Goal: Task Accomplishment & Management: Manage account settings

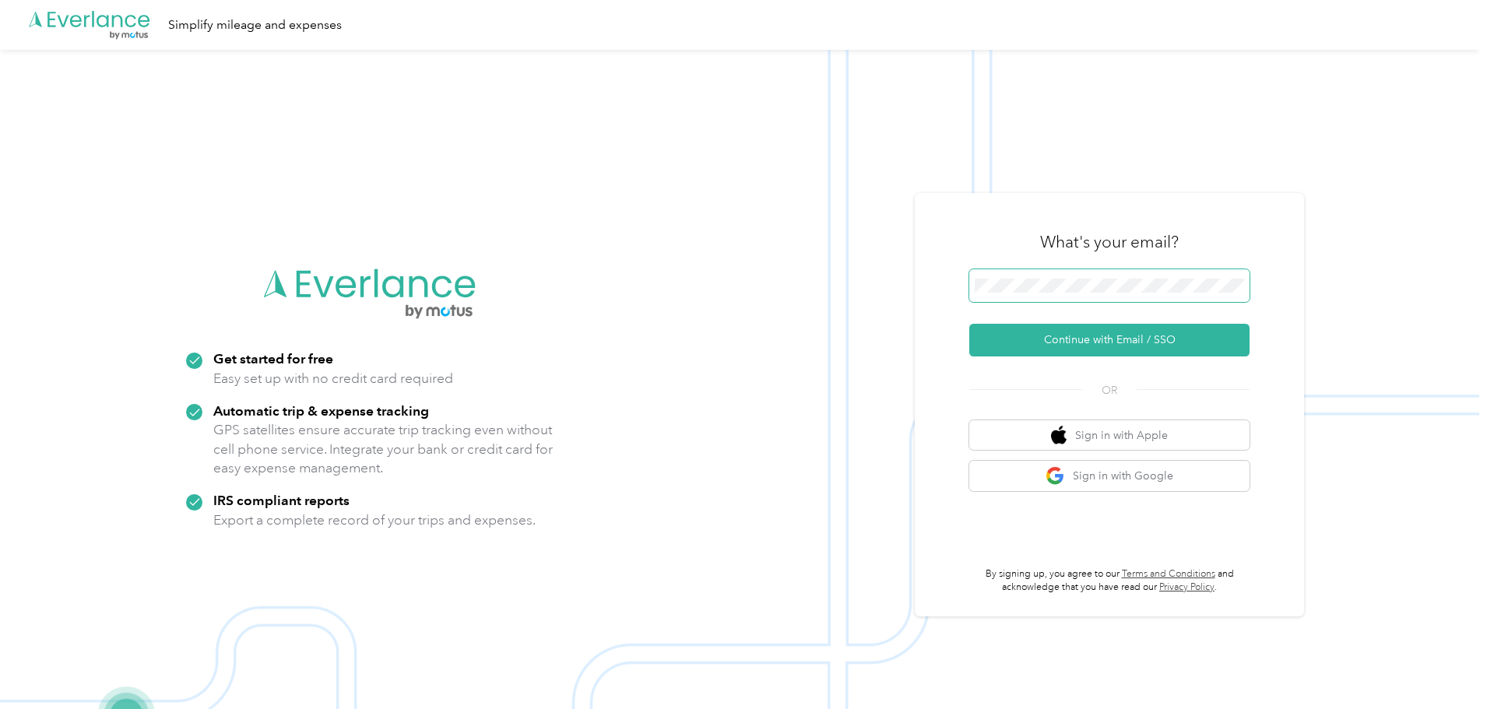
click at [1012, 274] on span at bounding box center [1109, 285] width 280 height 33
click at [1060, 343] on button "Continue with Email / SSO" at bounding box center [1109, 340] width 280 height 33
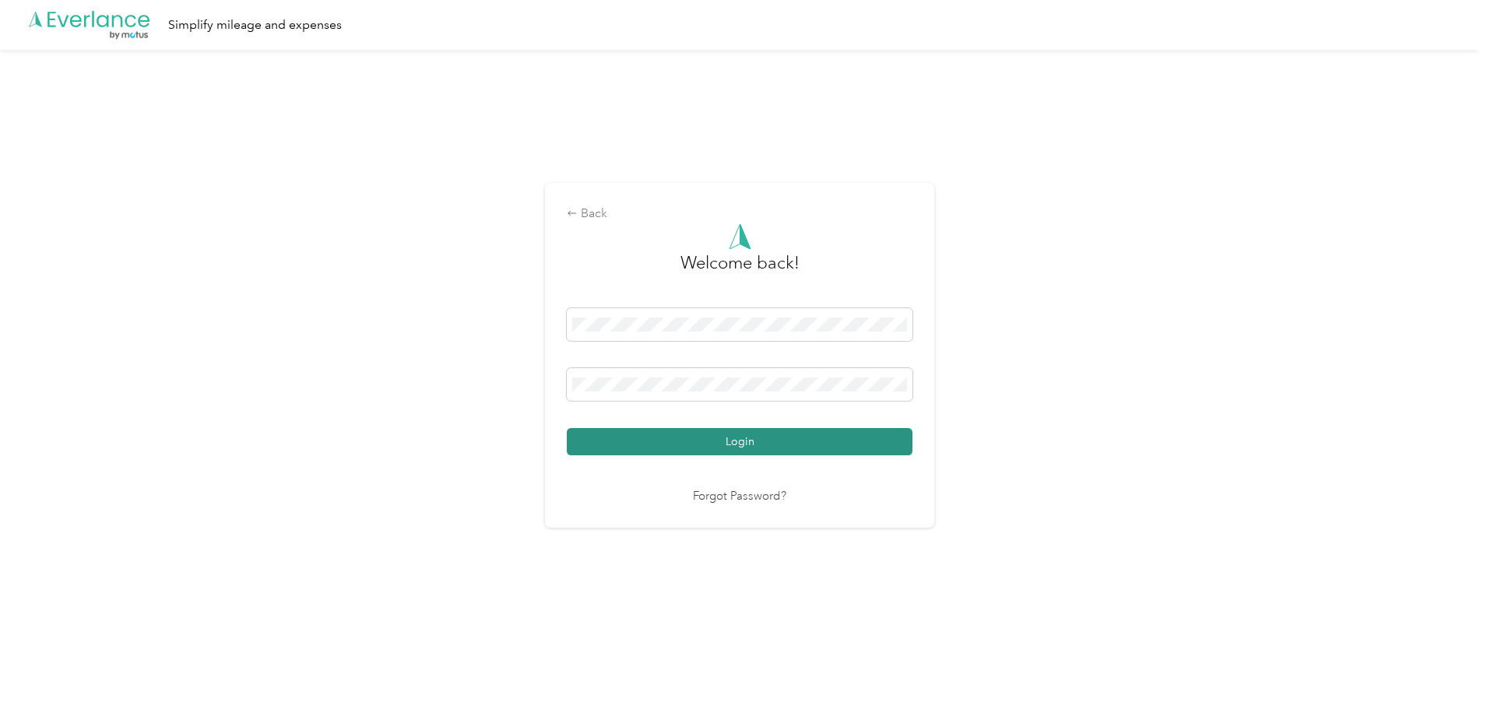
click at [807, 440] on button "Login" at bounding box center [740, 441] width 346 height 27
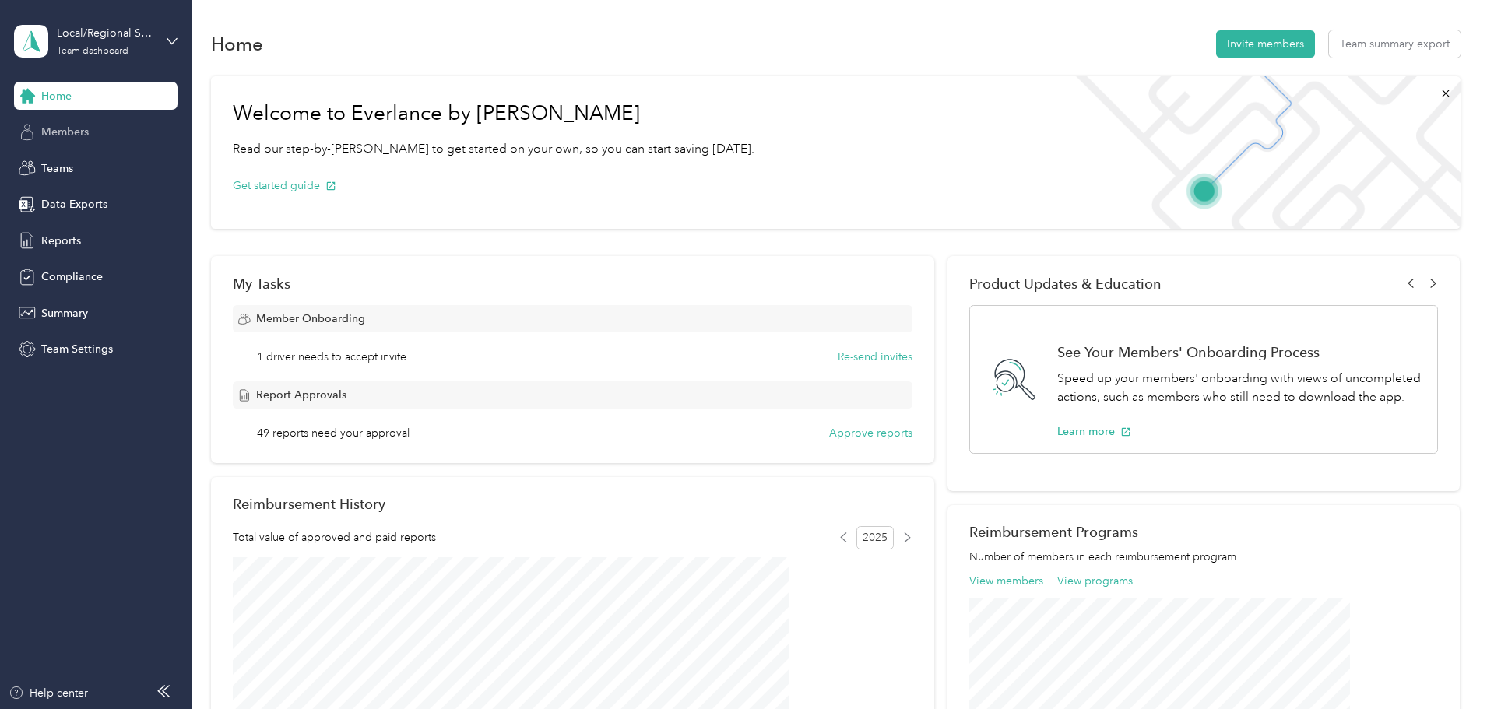
click at [64, 125] on span "Members" at bounding box center [64, 132] width 47 height 16
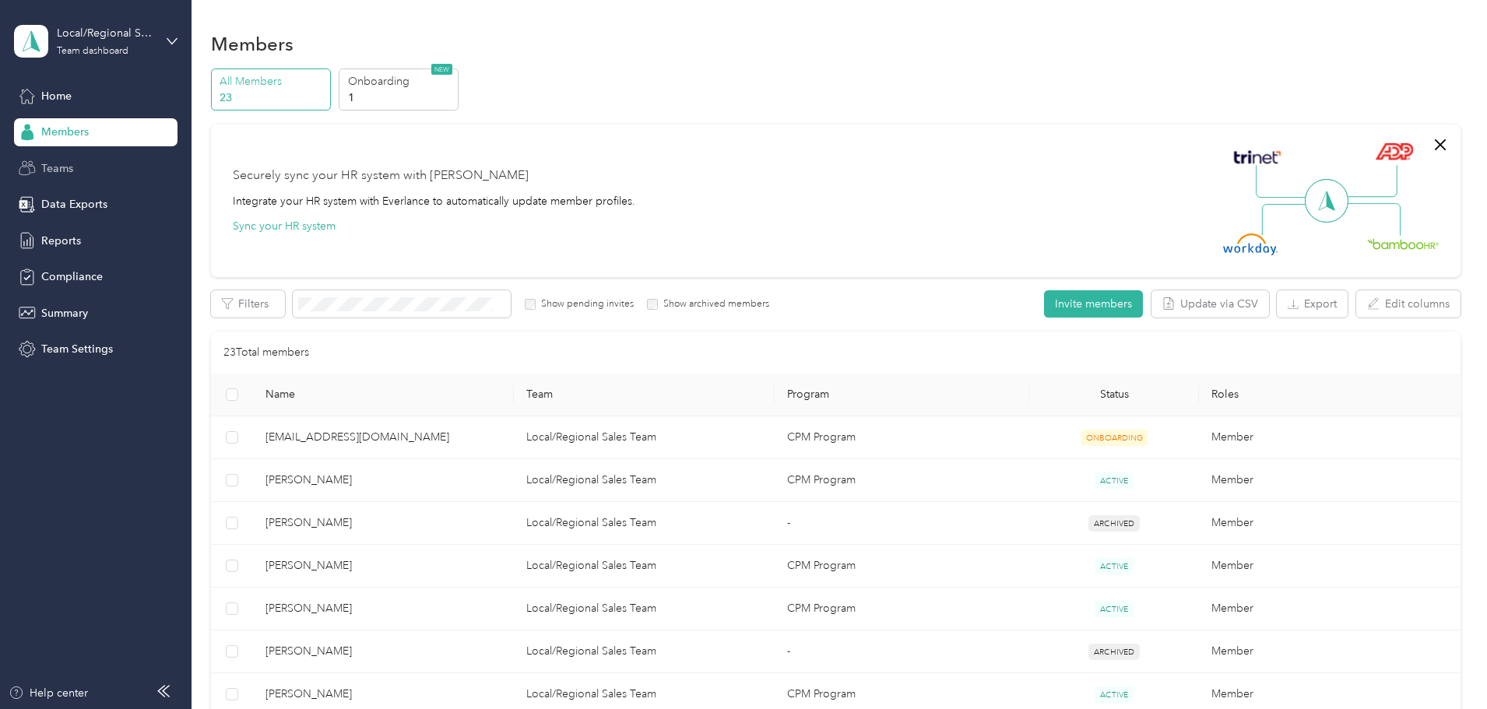
click at [47, 166] on span "Teams" at bounding box center [57, 168] width 32 height 16
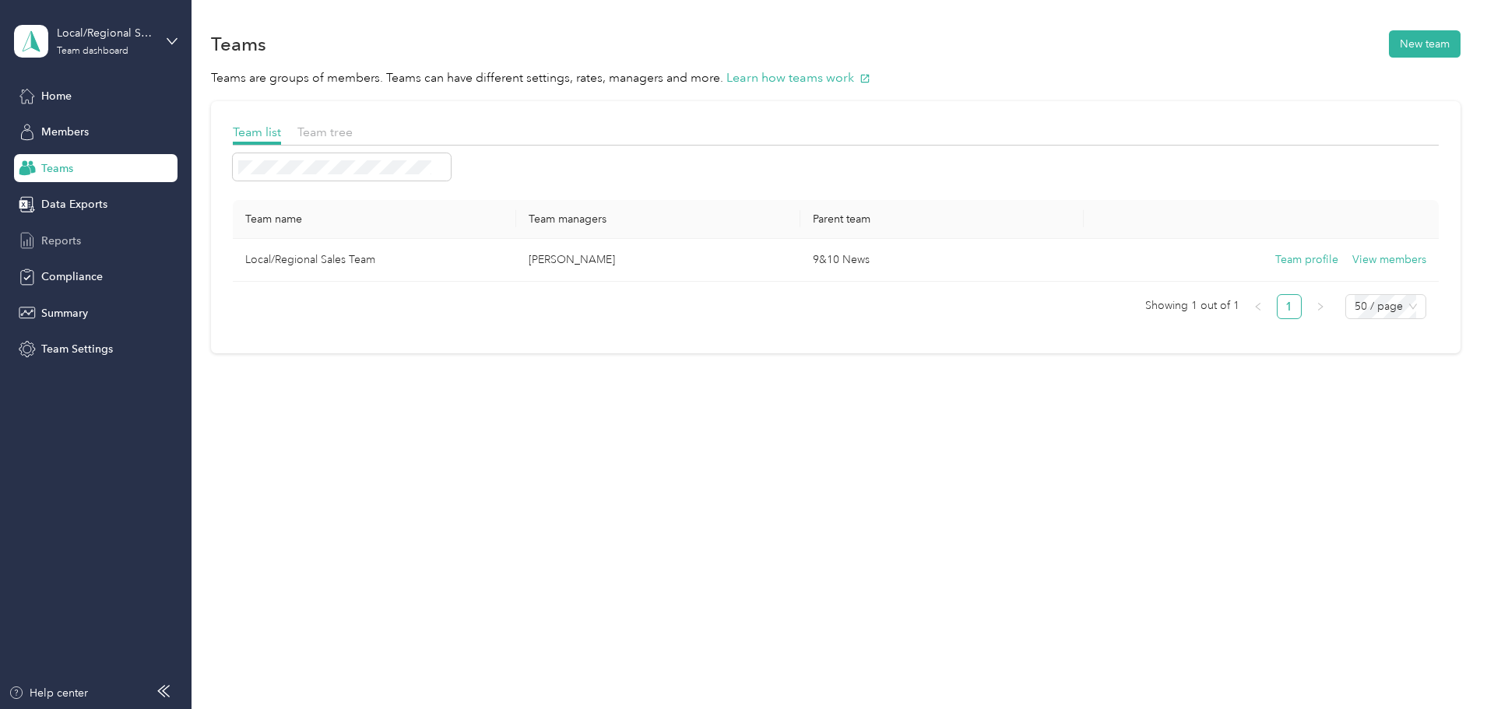
click at [50, 246] on span "Reports" at bounding box center [61, 241] width 40 height 16
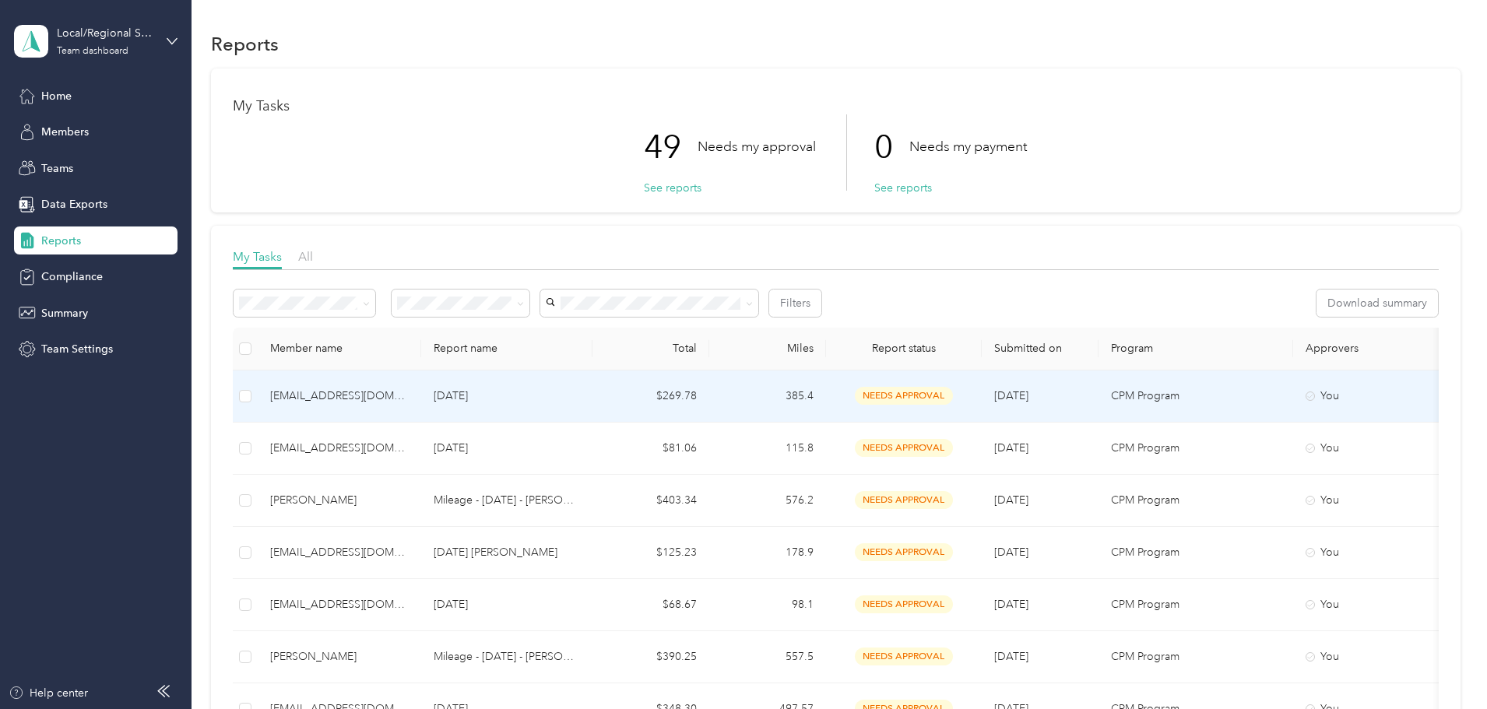
click at [402, 392] on div "[EMAIL_ADDRESS][DOMAIN_NAME]" at bounding box center [339, 396] width 139 height 17
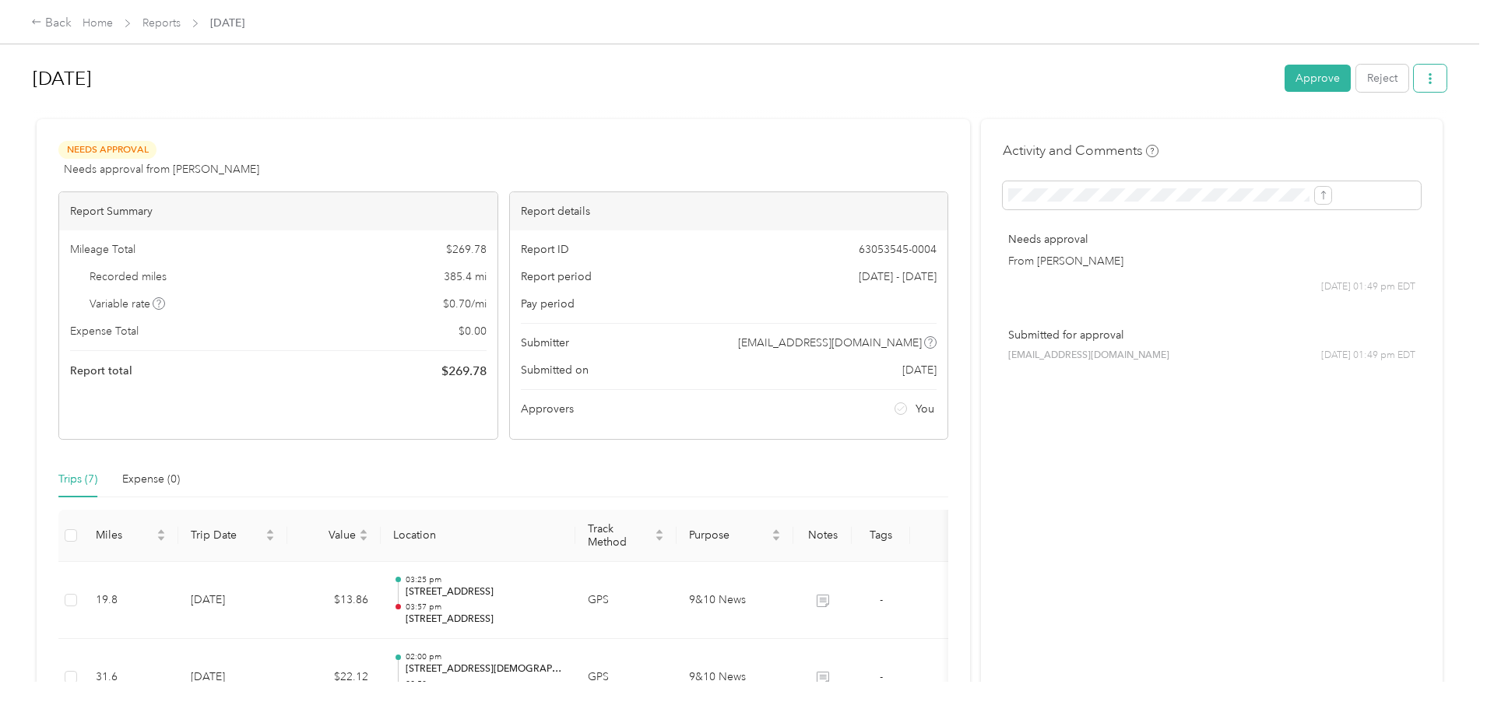
click at [1425, 80] on icon "button" at bounding box center [1430, 78] width 11 height 11
click at [1283, 133] on span "Download" at bounding box center [1257, 136] width 51 height 16
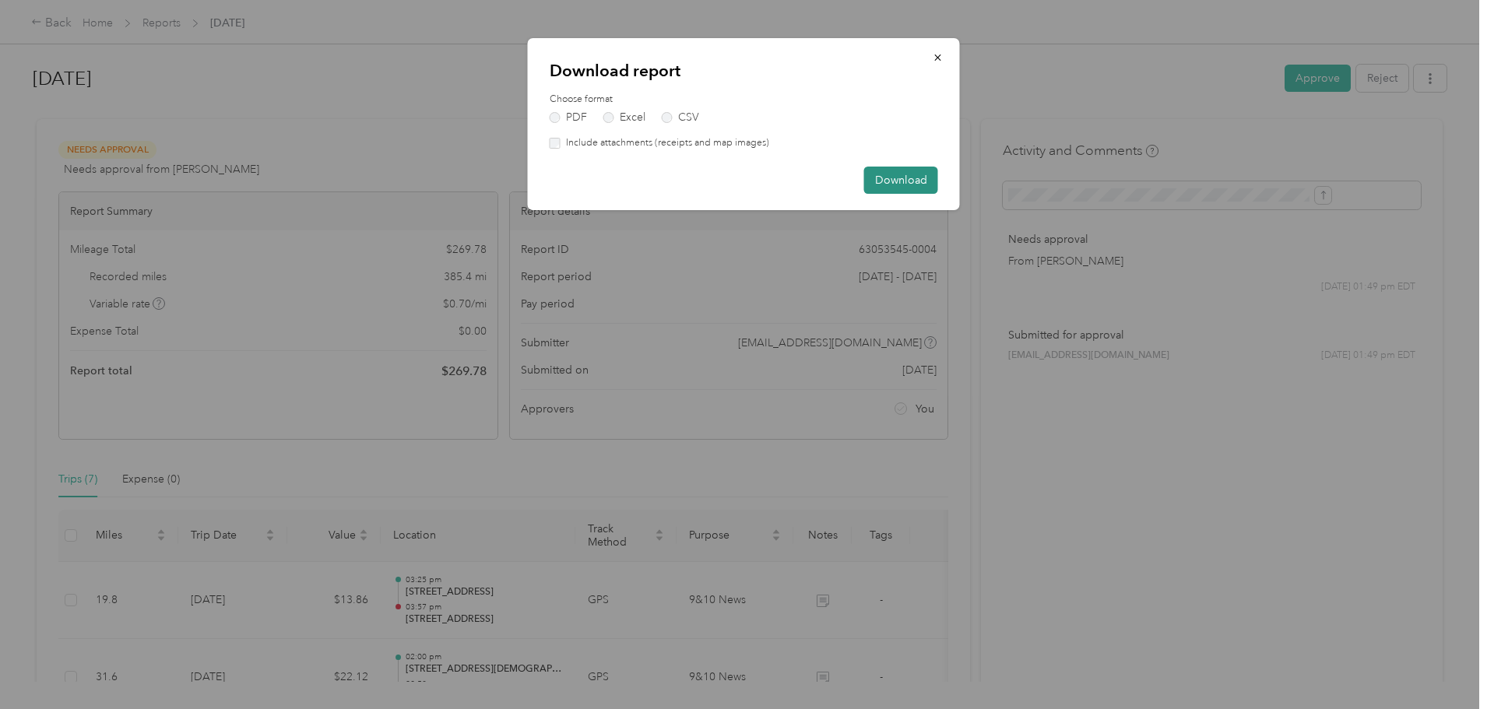
click at [927, 176] on button "Download" at bounding box center [901, 180] width 74 height 27
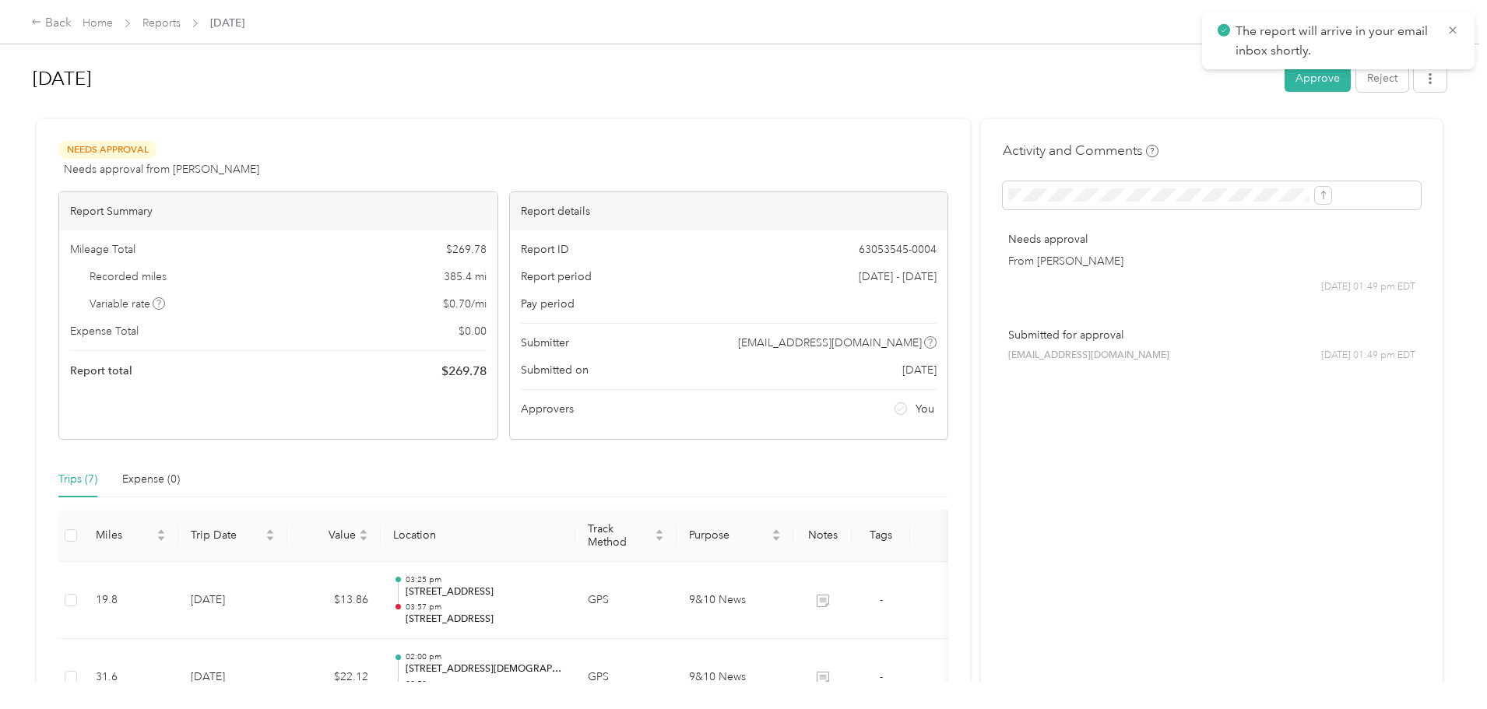
click at [1453, 22] on span "The report will arrive in your email inbox shortly." at bounding box center [1337, 41] width 241 height 38
click at [1451, 28] on icon at bounding box center [1452, 30] width 12 height 14
drag, startPoint x: 1310, startPoint y: 76, endPoint x: 1289, endPoint y: 93, distance: 27.6
click at [1414, 75] on button "button" at bounding box center [1430, 78] width 33 height 27
click at [1242, 138] on span "Download" at bounding box center [1257, 136] width 51 height 16
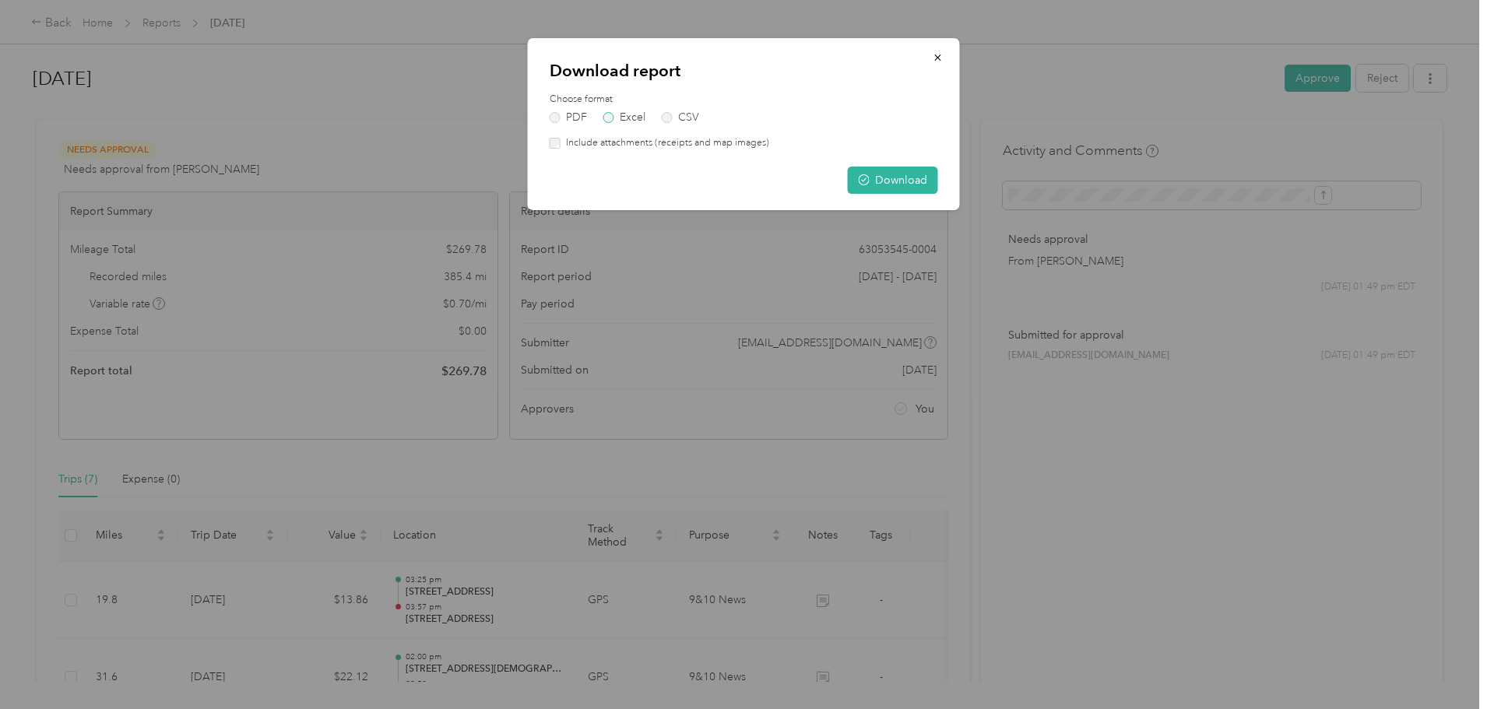
click at [620, 121] on label "Excel" at bounding box center [624, 117] width 42 height 11
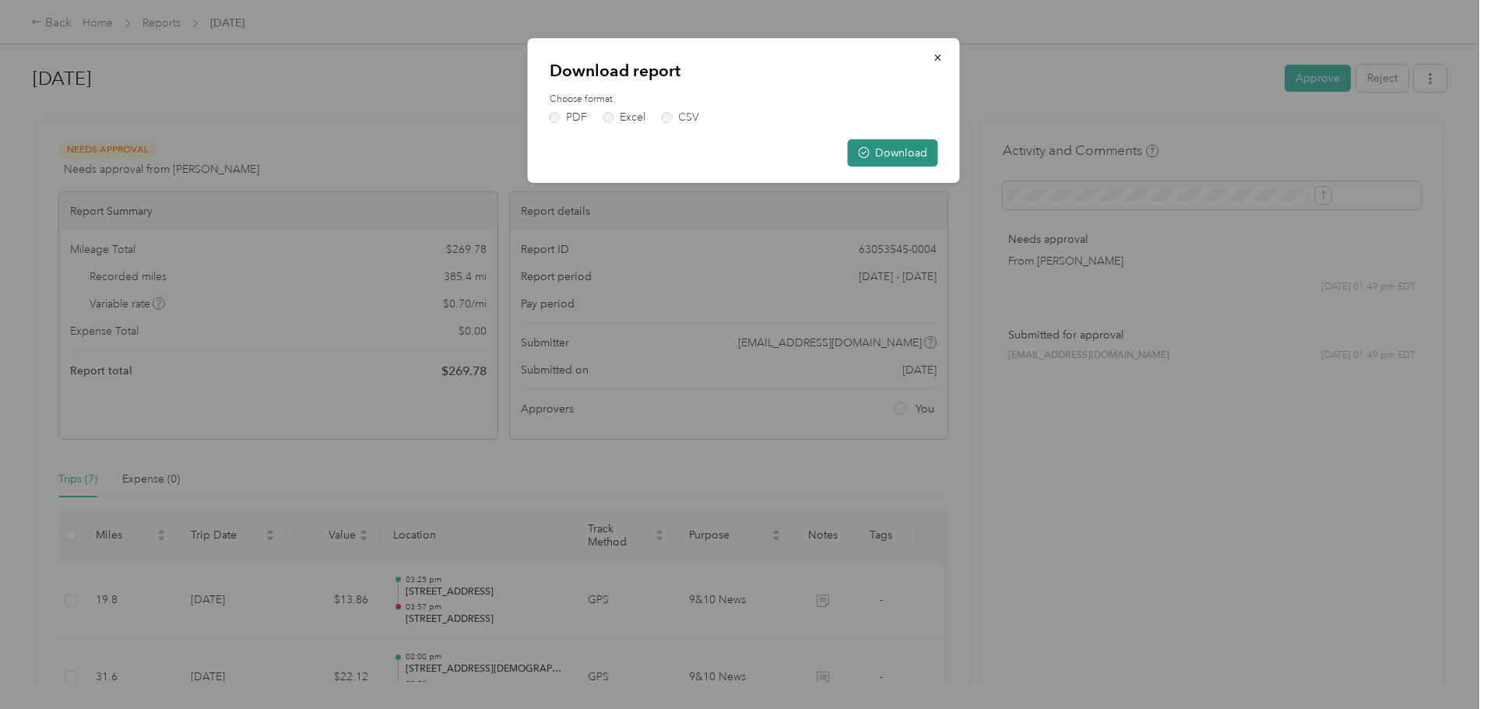
click at [905, 149] on button "Download" at bounding box center [893, 152] width 90 height 27
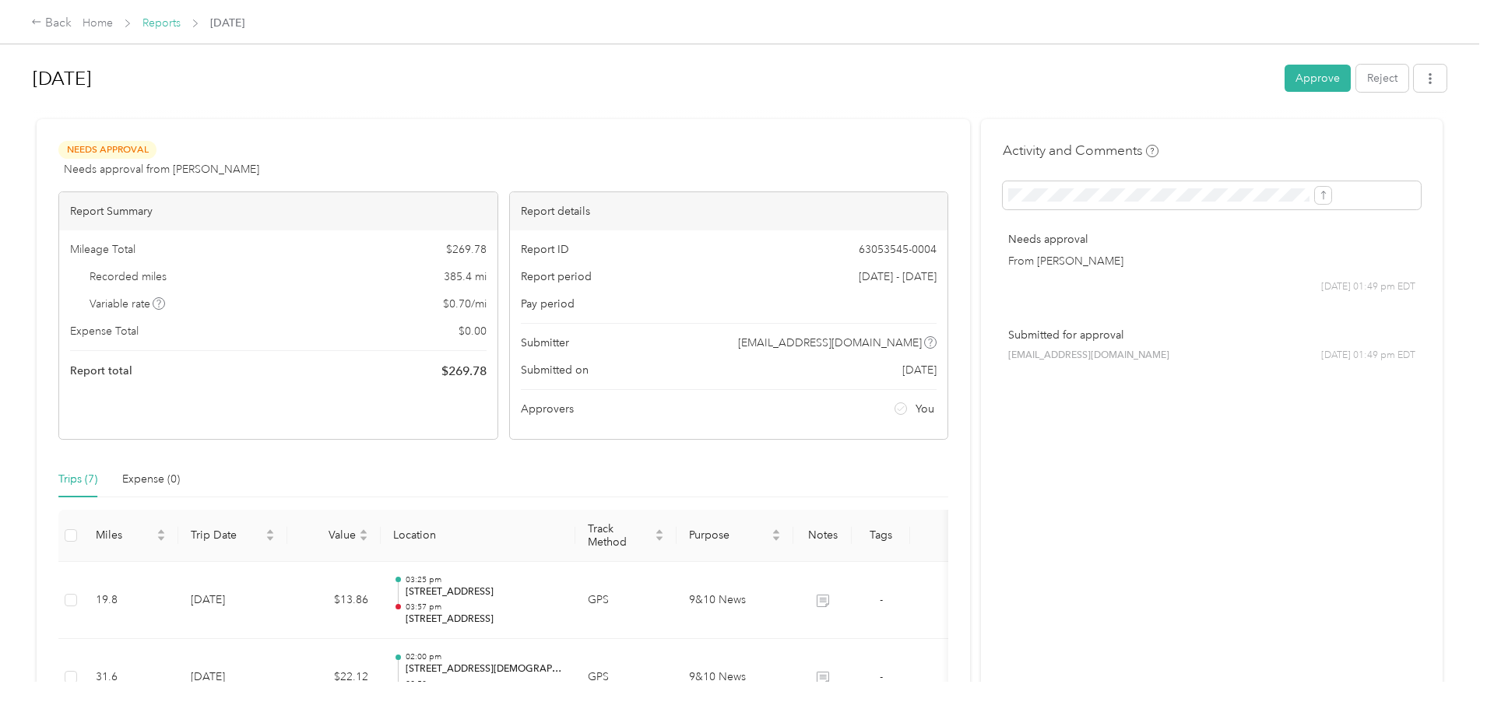
click at [181, 26] on link "Reports" at bounding box center [161, 22] width 38 height 13
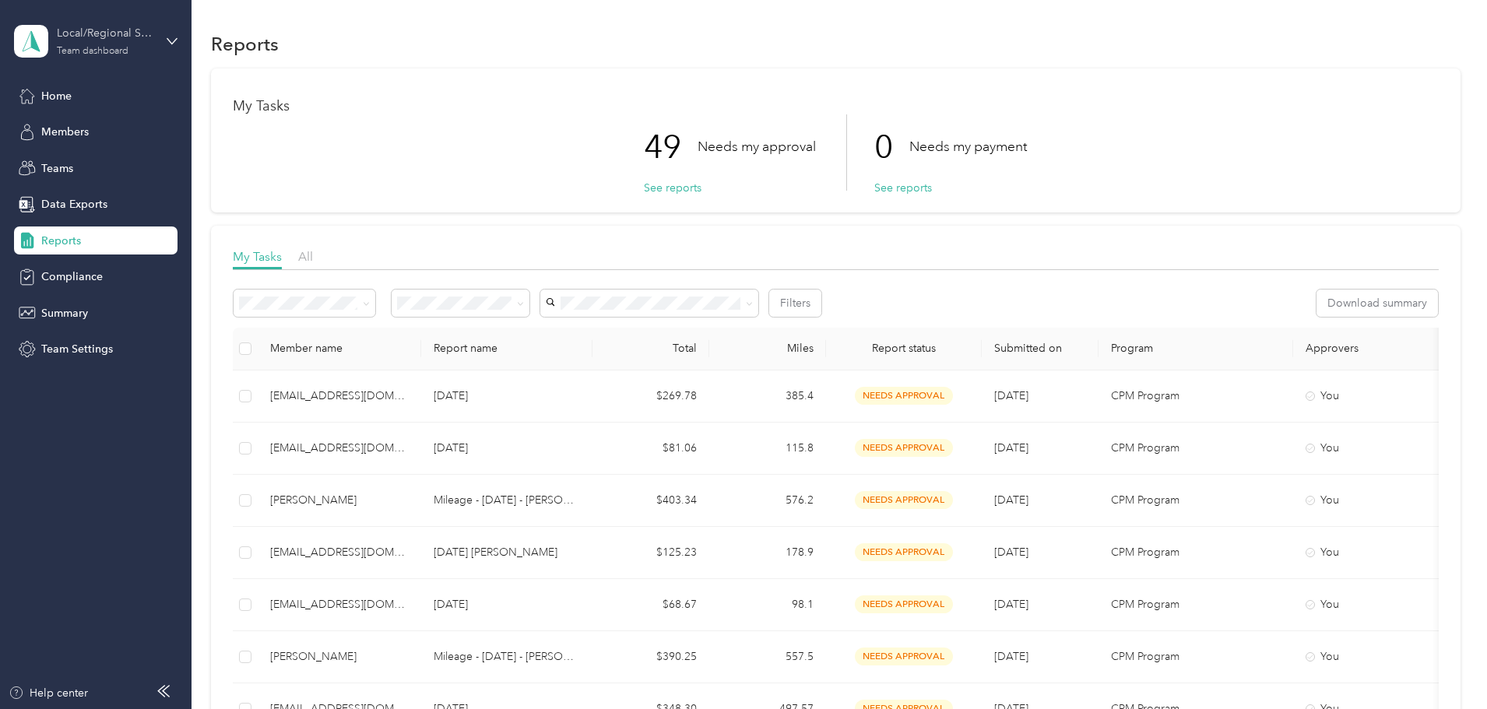
click at [90, 47] on div "Team dashboard" at bounding box center [93, 51] width 72 height 9
click at [79, 156] on div "Personal dashboard" at bounding box center [77, 163] width 98 height 16
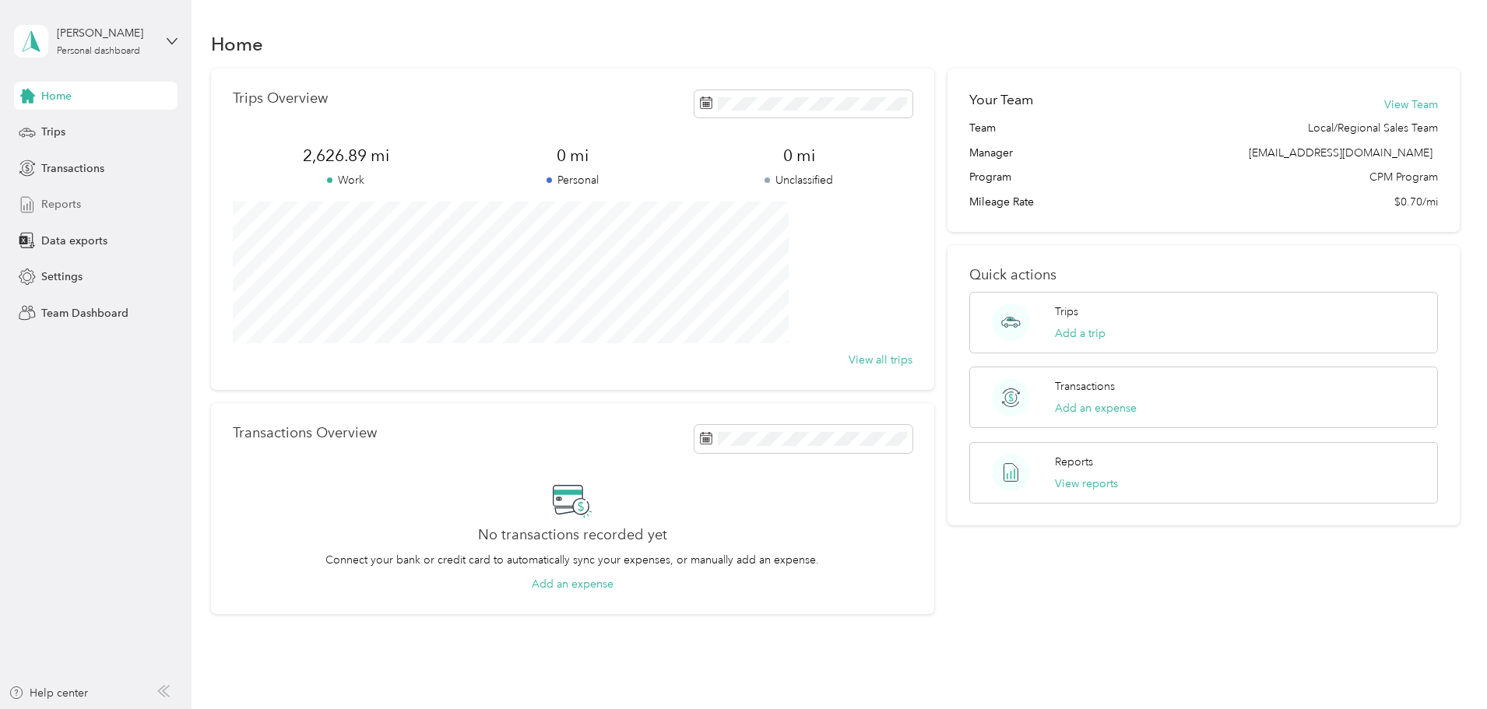
click at [97, 206] on div "Reports" at bounding box center [95, 205] width 163 height 28
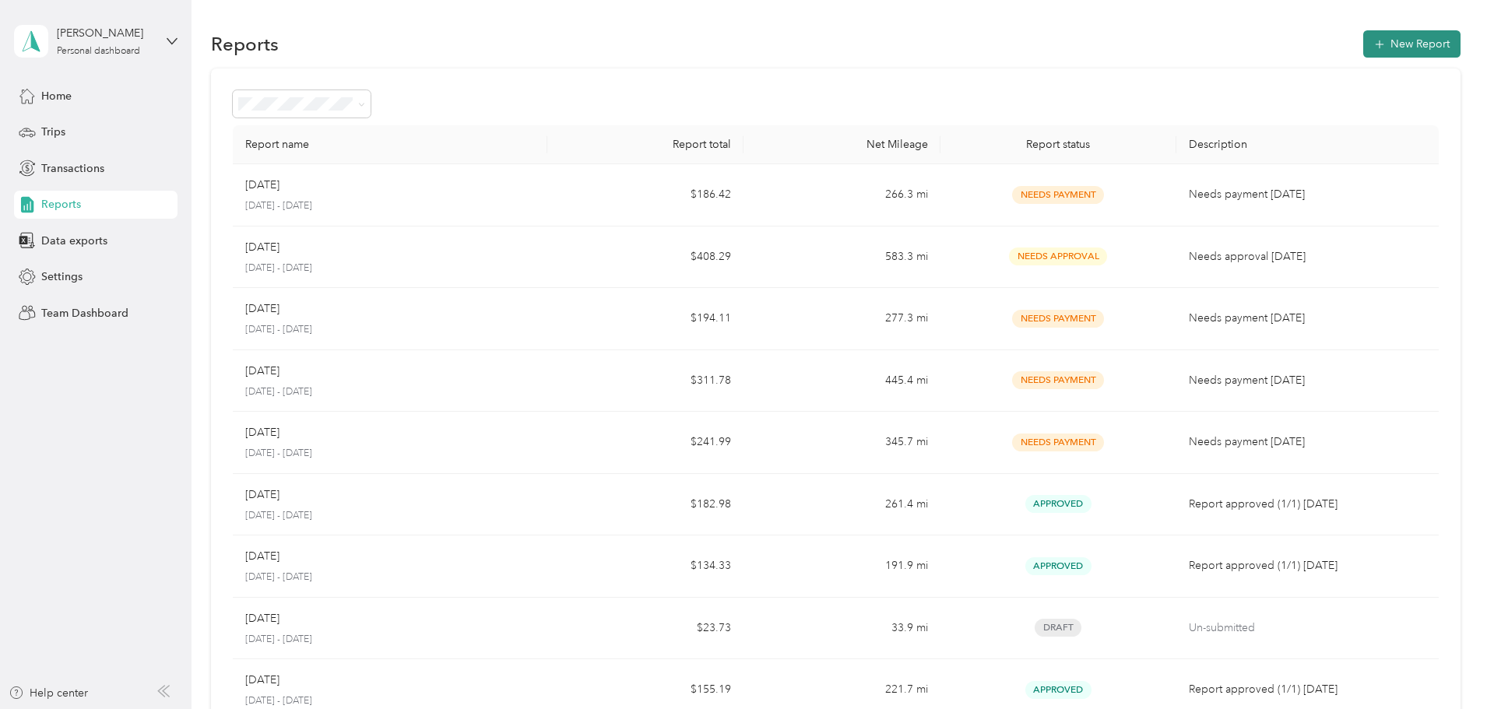
click at [1363, 45] on button "New Report" at bounding box center [1411, 43] width 97 height 27
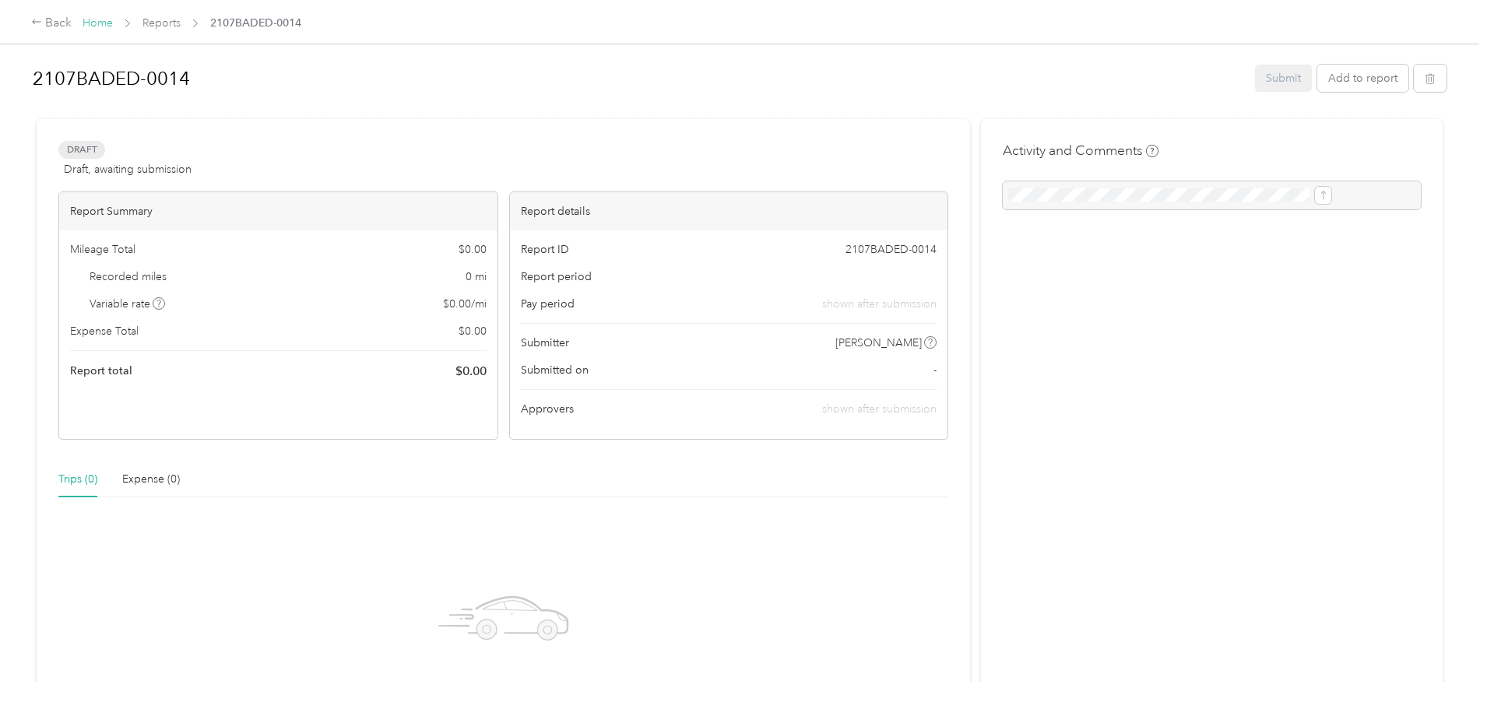
click at [113, 20] on link "Home" at bounding box center [98, 22] width 30 height 13
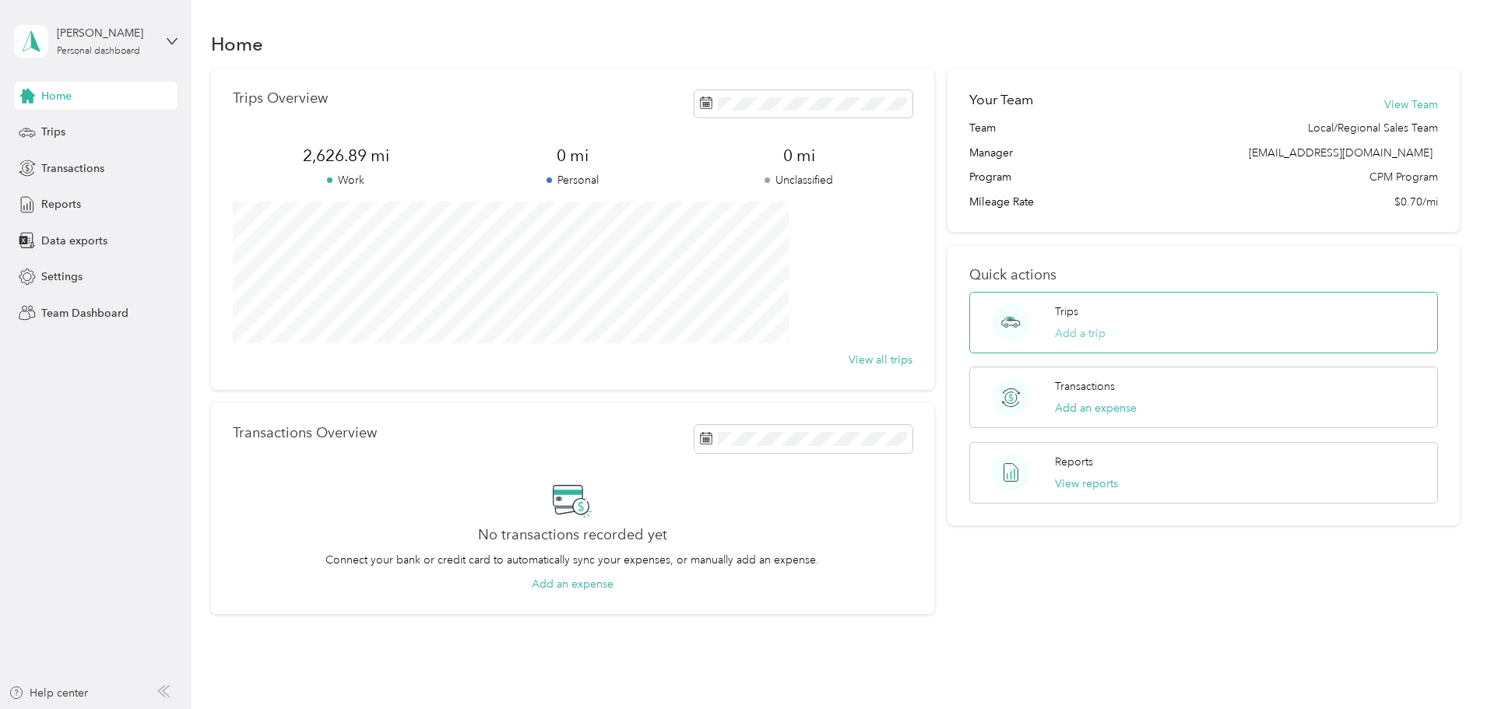
click at [1055, 325] on button "Add a trip" at bounding box center [1080, 333] width 51 height 16
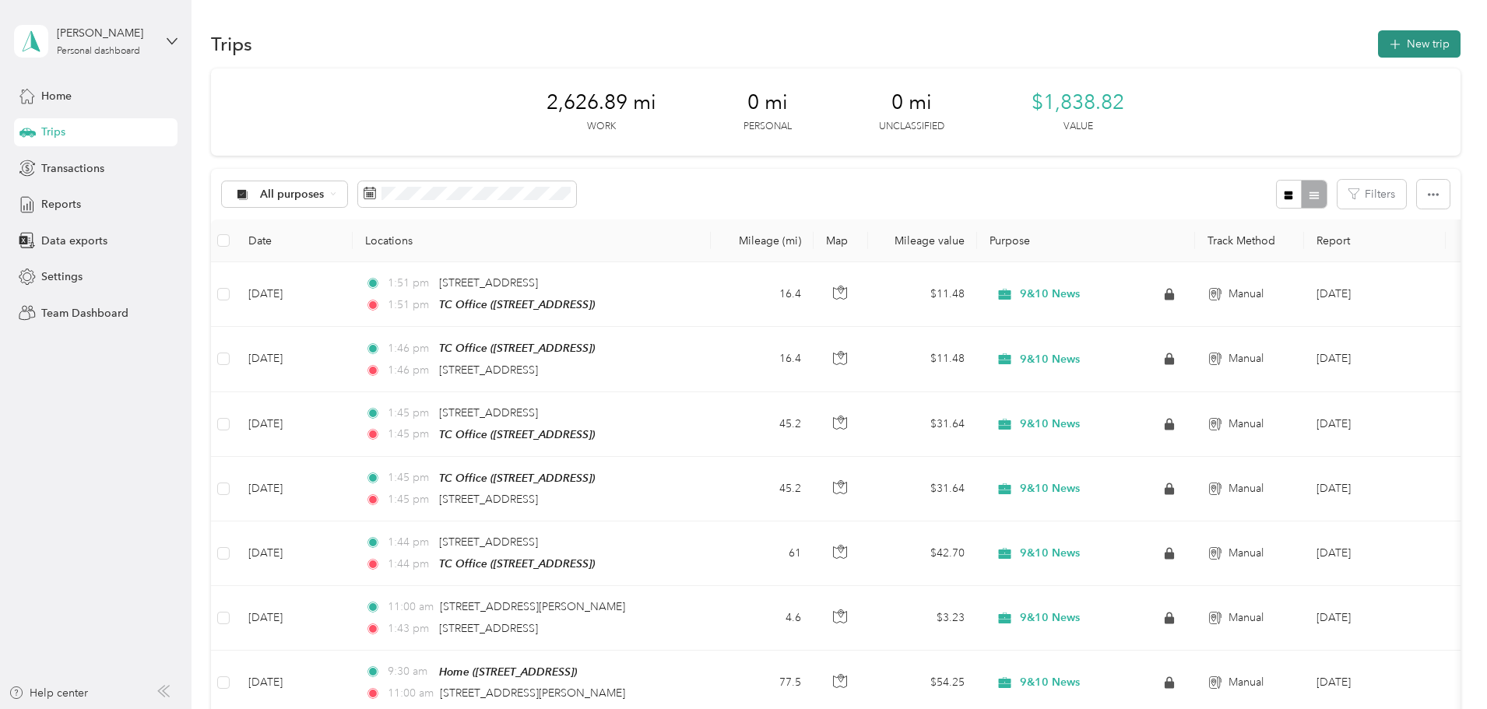
click at [1378, 40] on button "New trip" at bounding box center [1419, 43] width 83 height 27
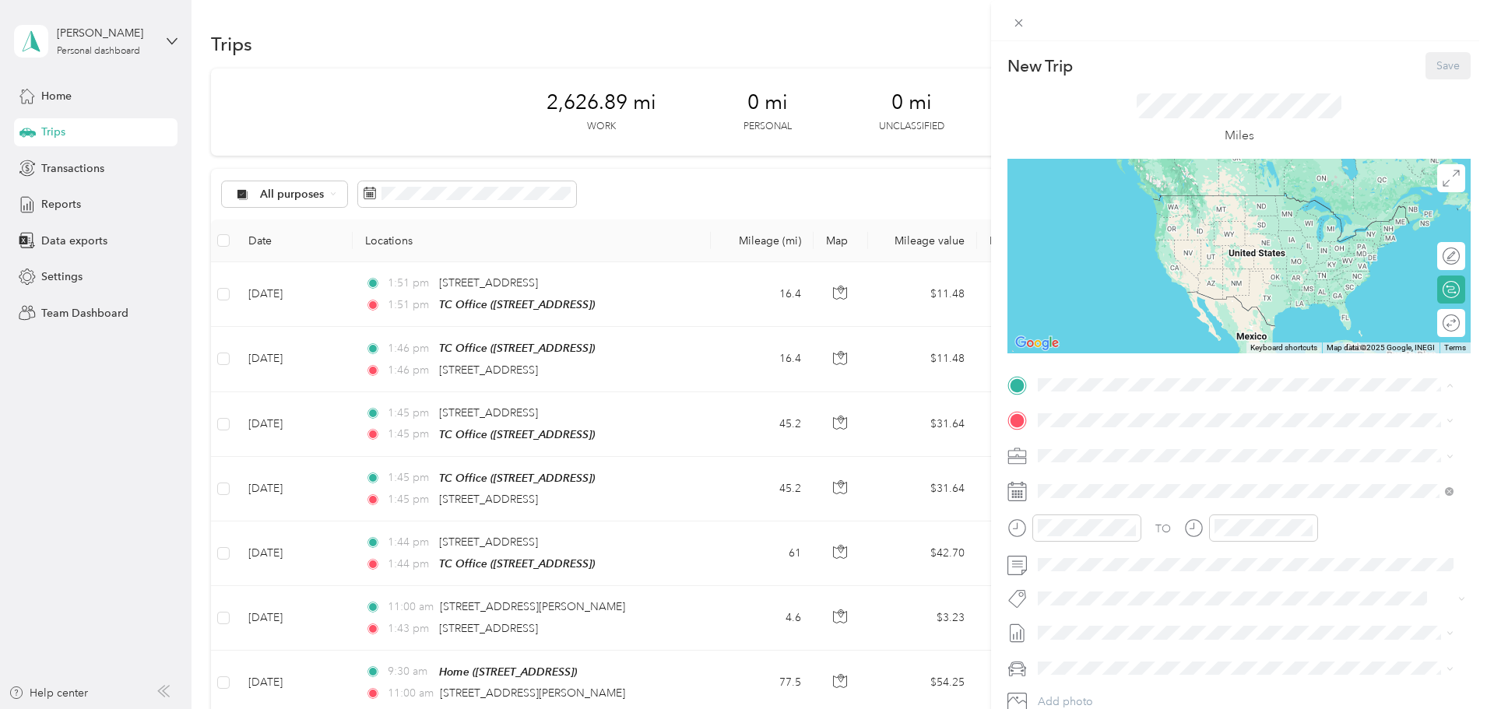
click at [1117, 466] on span "[STREET_ADDRESS]" at bounding box center [1116, 464] width 99 height 13
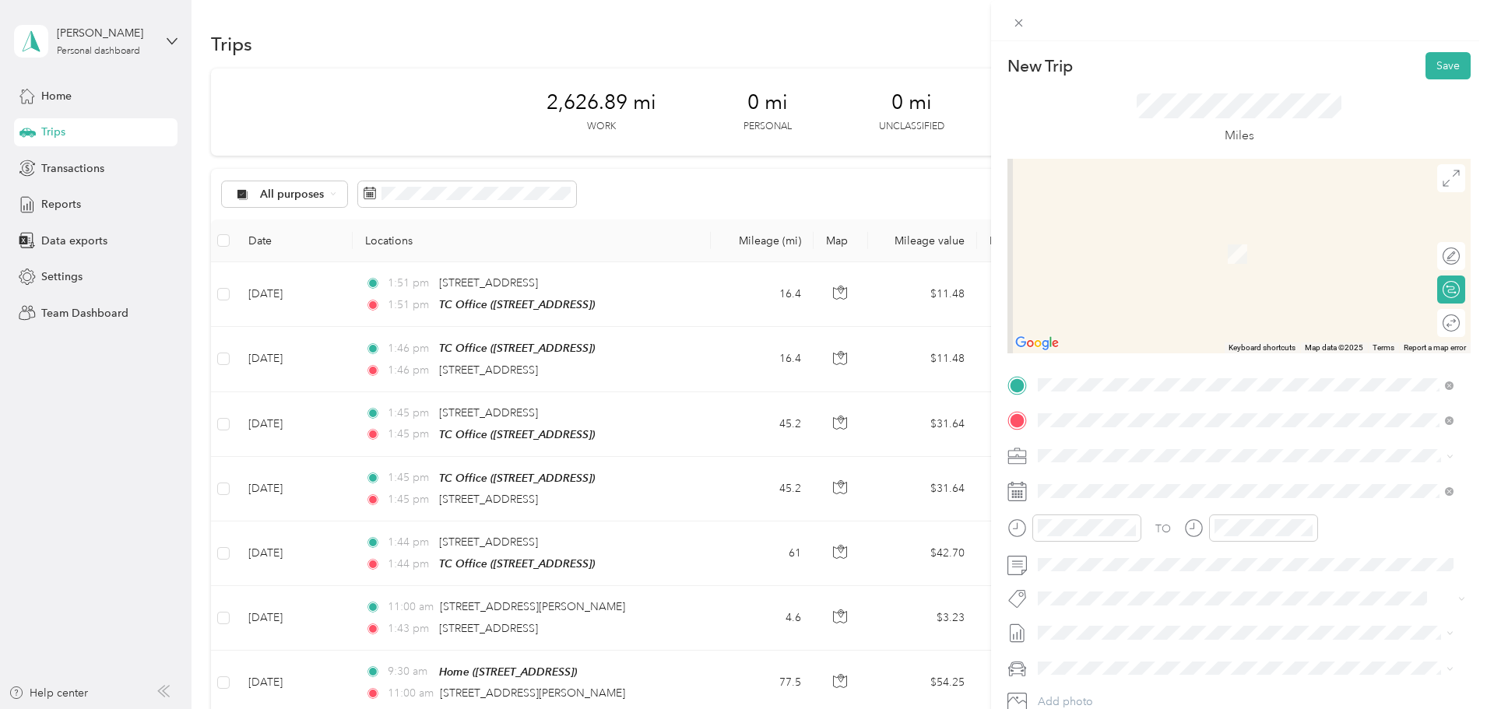
click at [1112, 476] on span "[STREET_ADDRESS][US_STATE]" at bounding box center [1145, 476] width 156 height 14
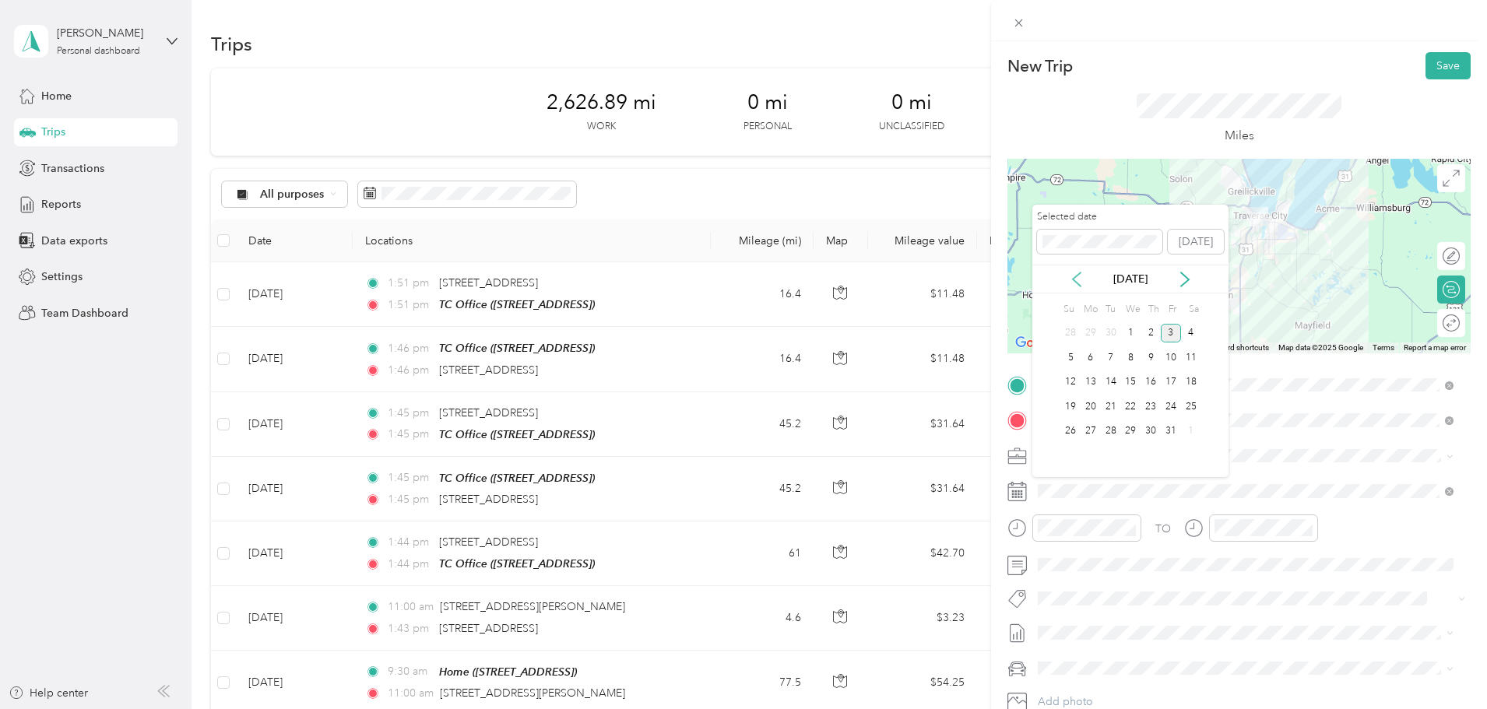
click at [1075, 285] on icon at bounding box center [1077, 280] width 16 height 16
click at [1150, 385] on div "18" at bounding box center [1150, 382] width 20 height 19
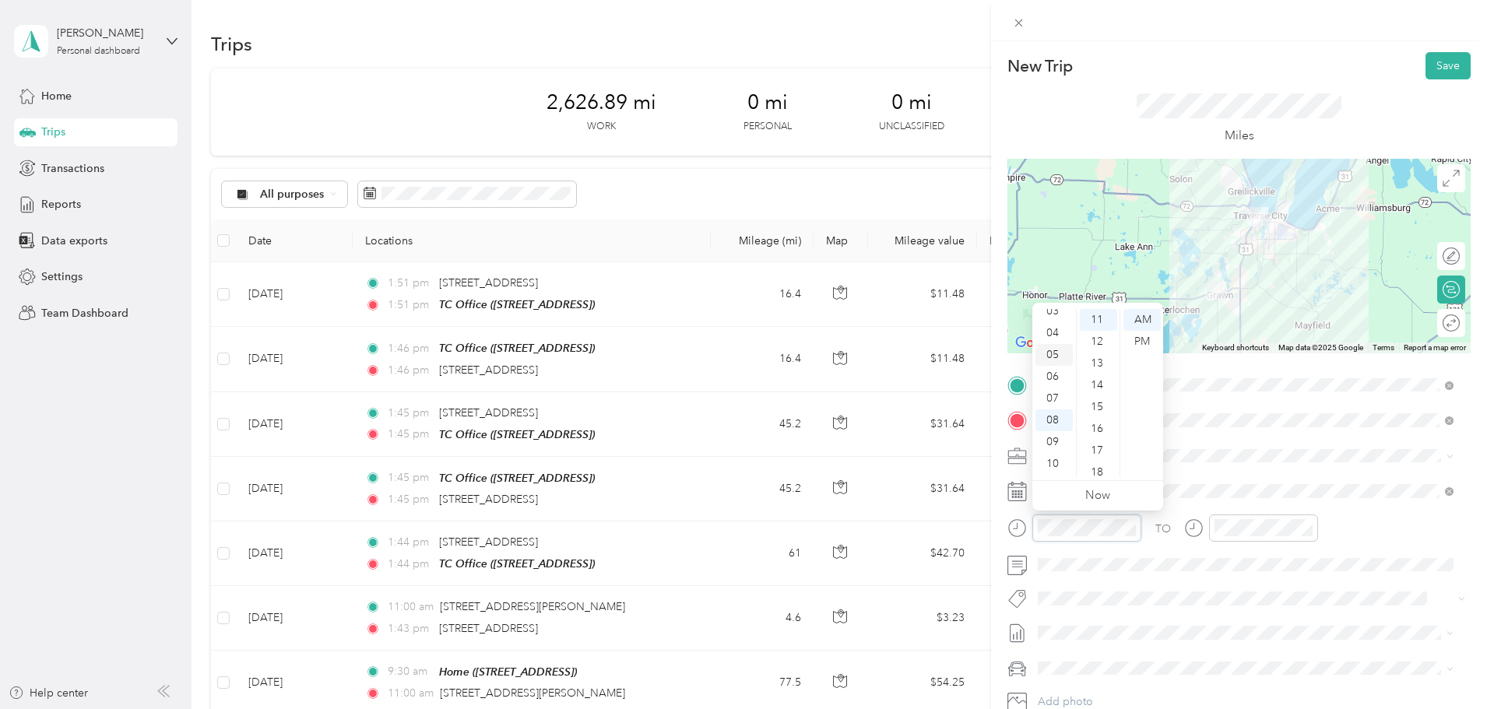
scroll to position [16, 0]
click at [1053, 369] on div "03" at bounding box center [1053, 370] width 37 height 22
click at [1093, 318] on div "00" at bounding box center [1098, 320] width 37 height 22
click at [1138, 338] on div "PM" at bounding box center [1141, 342] width 37 height 22
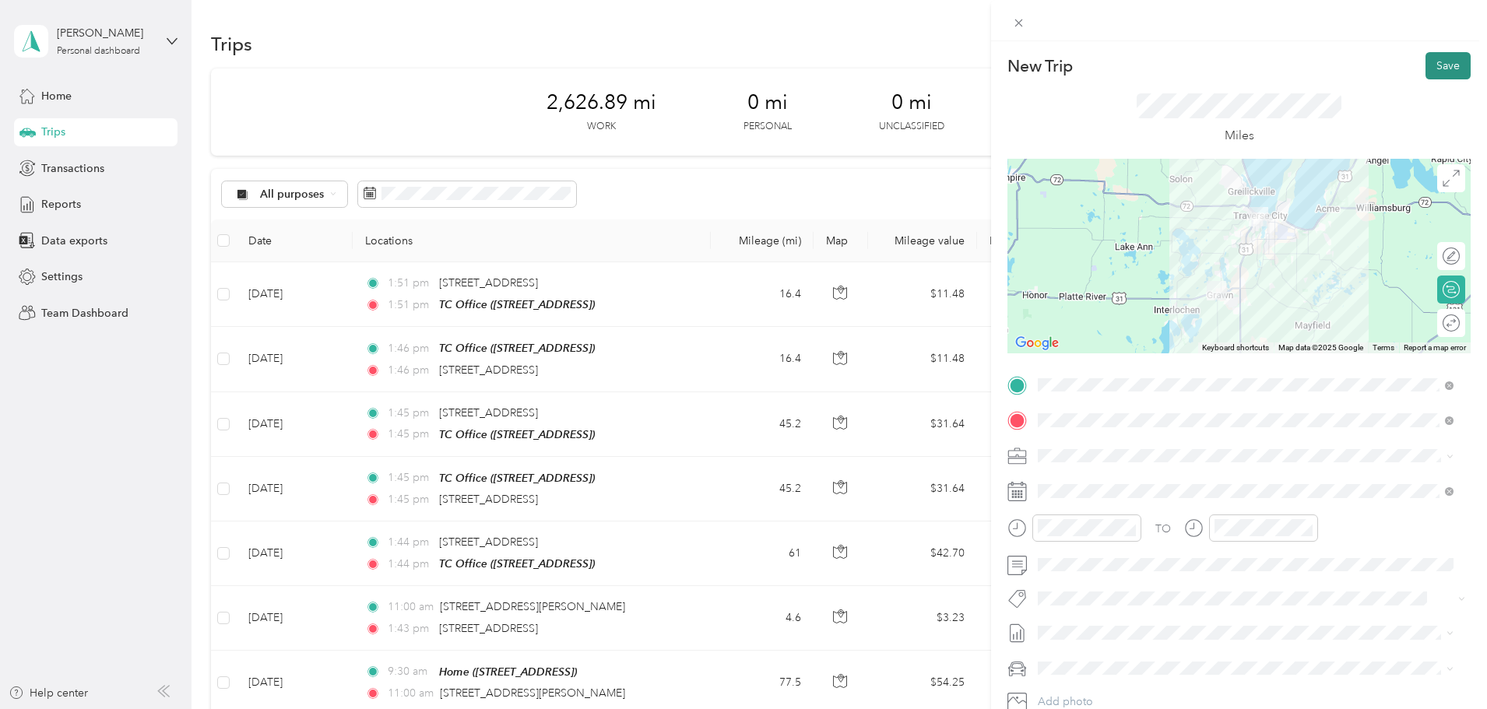
click at [1435, 65] on button "Save" at bounding box center [1447, 65] width 45 height 27
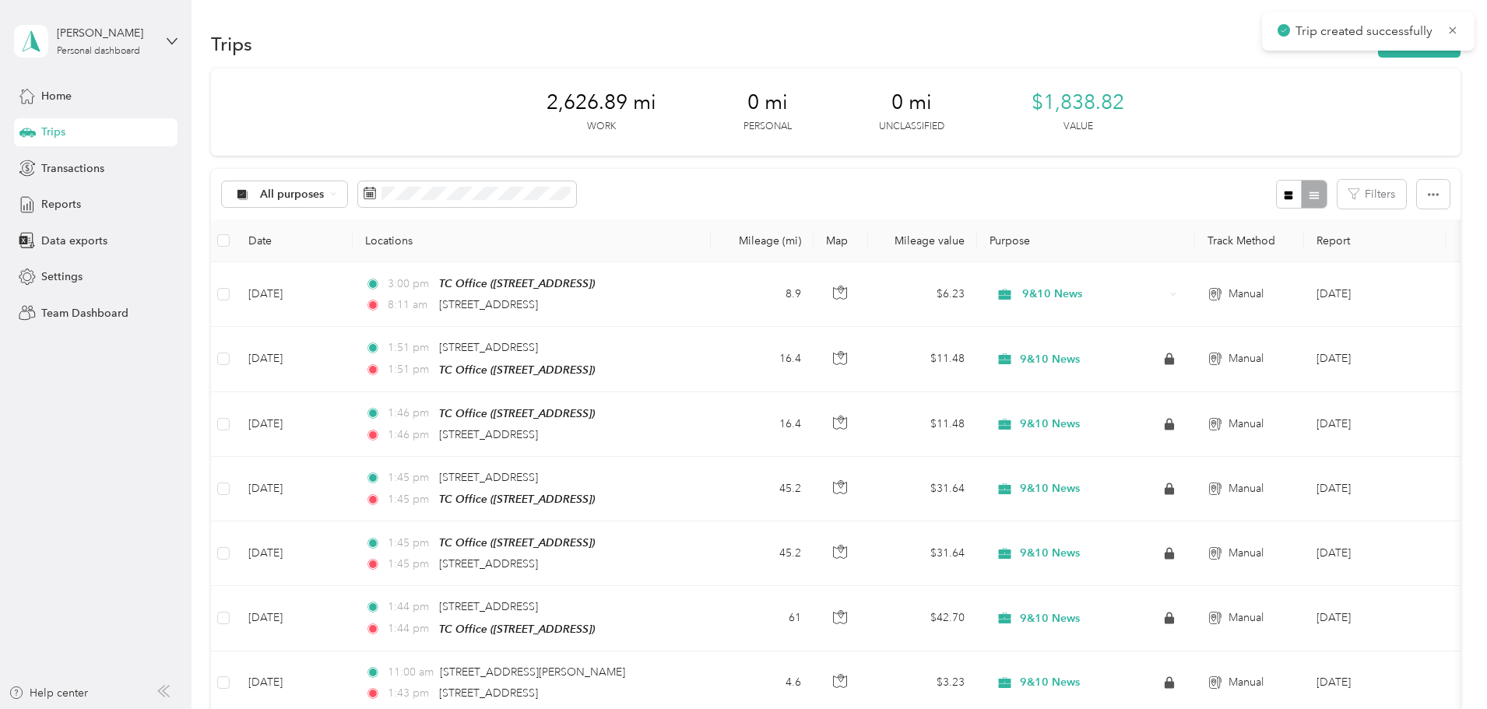
click at [1310, 58] on div "Trips New trip" at bounding box center [835, 43] width 1249 height 33
click at [1378, 54] on button "New trip" at bounding box center [1419, 43] width 83 height 27
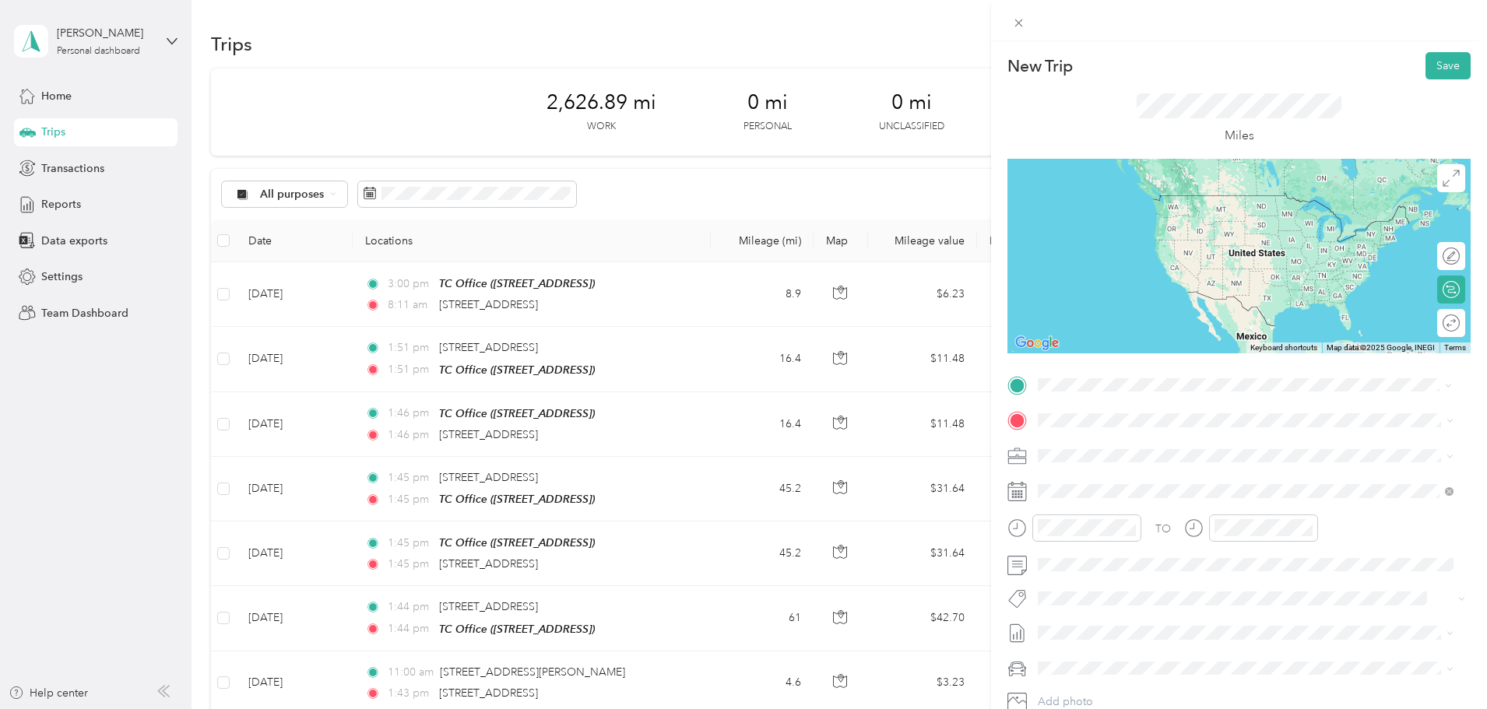
click at [1083, 452] on div "[STREET_ADDRESS][US_STATE]" at bounding box center [1245, 441] width 405 height 21
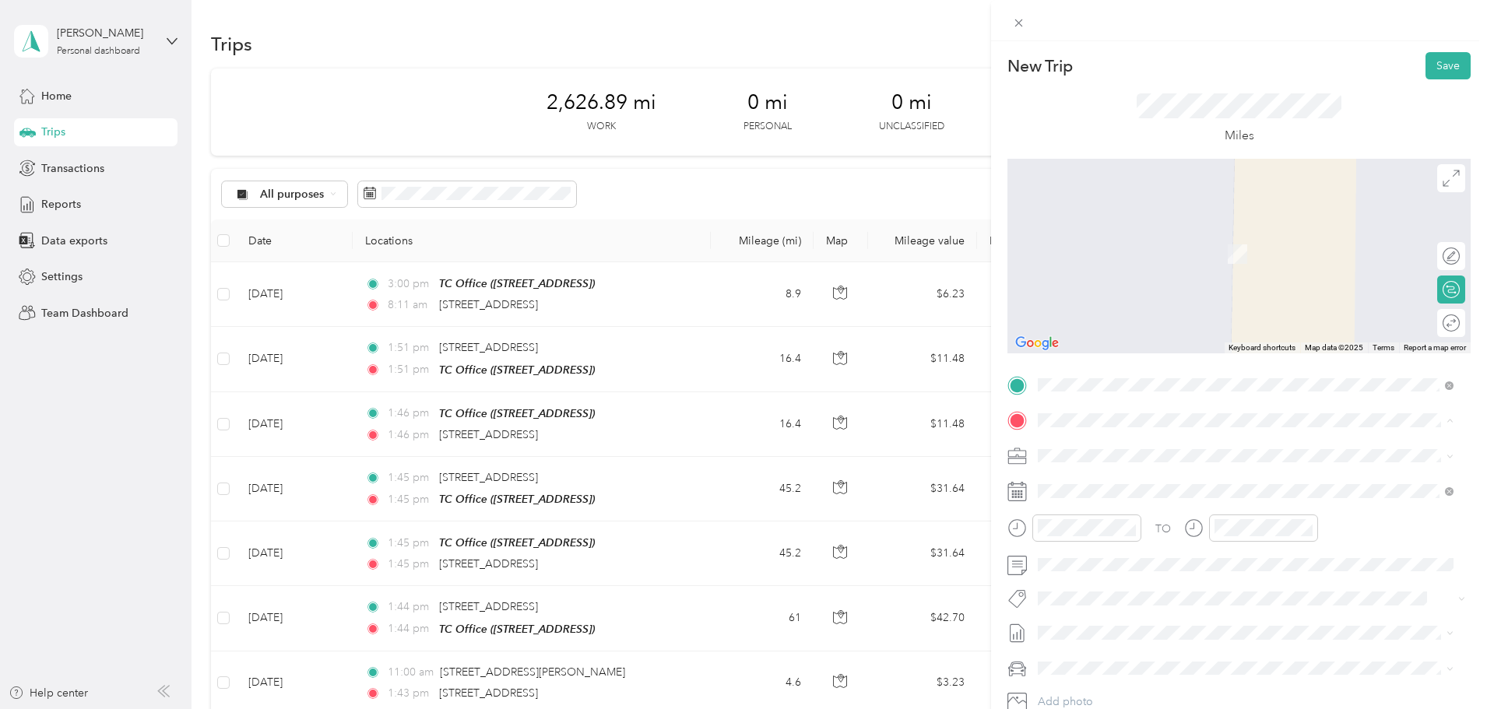
click at [1095, 548] on span "[STREET_ADDRESS]" at bounding box center [1116, 548] width 99 height 13
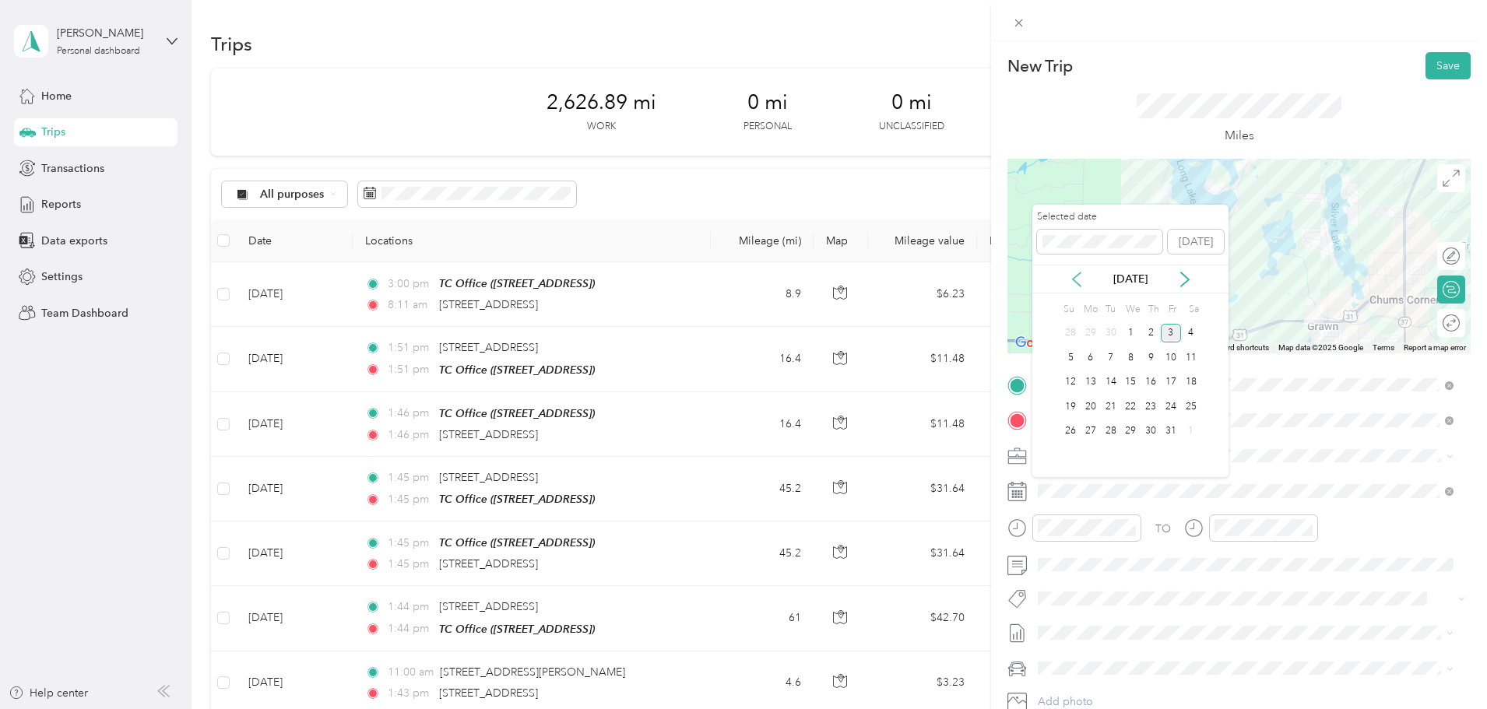
click at [1070, 282] on icon at bounding box center [1077, 280] width 16 height 16
click at [1146, 381] on div "18" at bounding box center [1150, 382] width 20 height 19
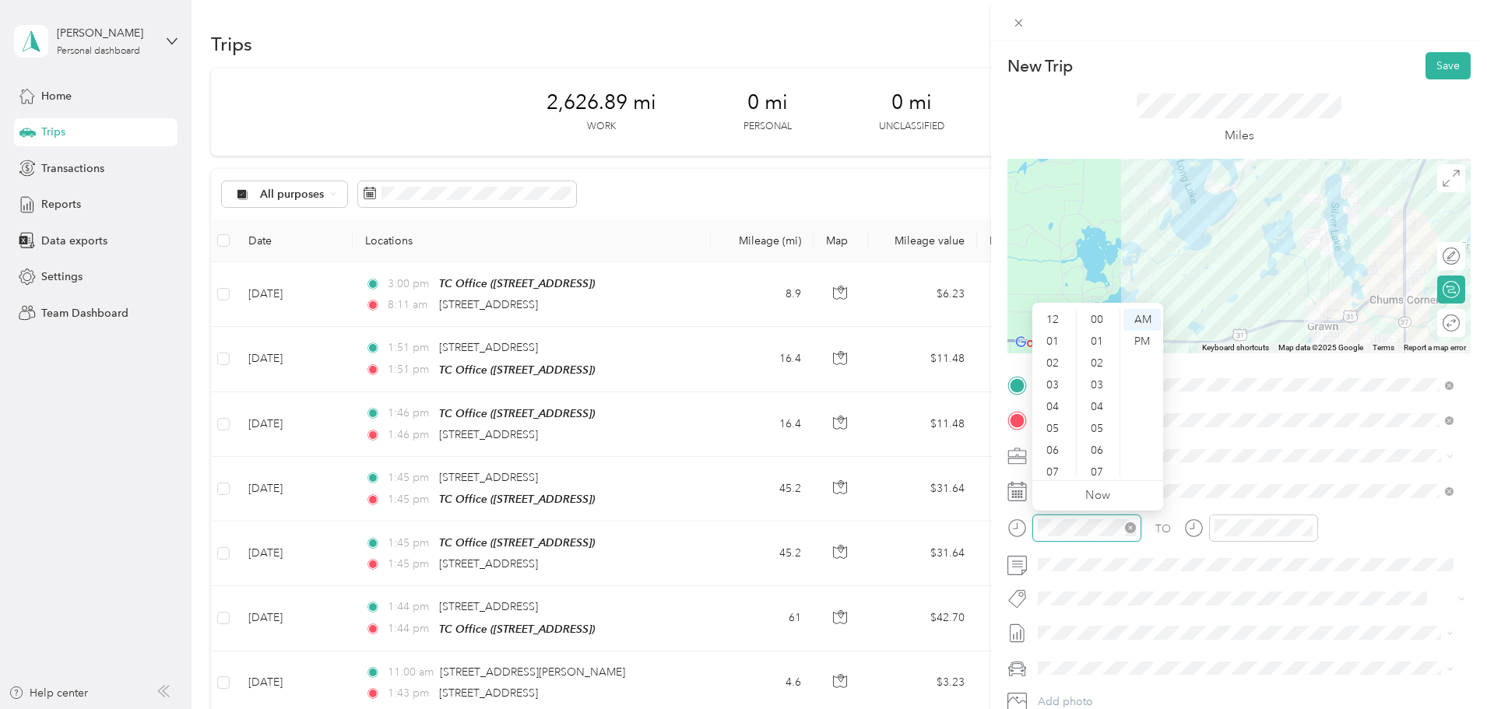
scroll to position [93, 0]
click at [1049, 311] on div "04" at bounding box center [1053, 314] width 37 height 22
click at [1090, 321] on div "00" at bounding box center [1098, 320] width 37 height 22
click at [1151, 337] on div "PM" at bounding box center [1141, 342] width 37 height 22
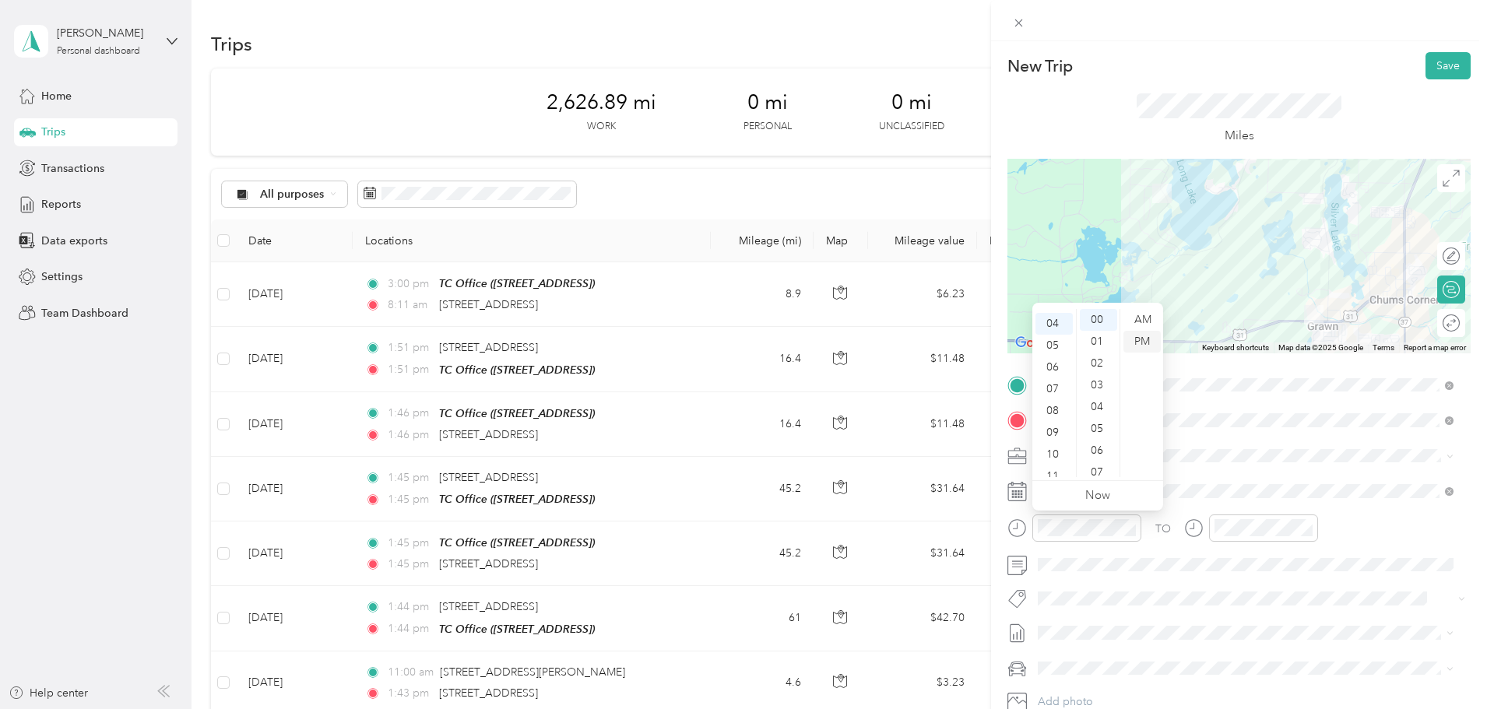
scroll to position [87, 0]
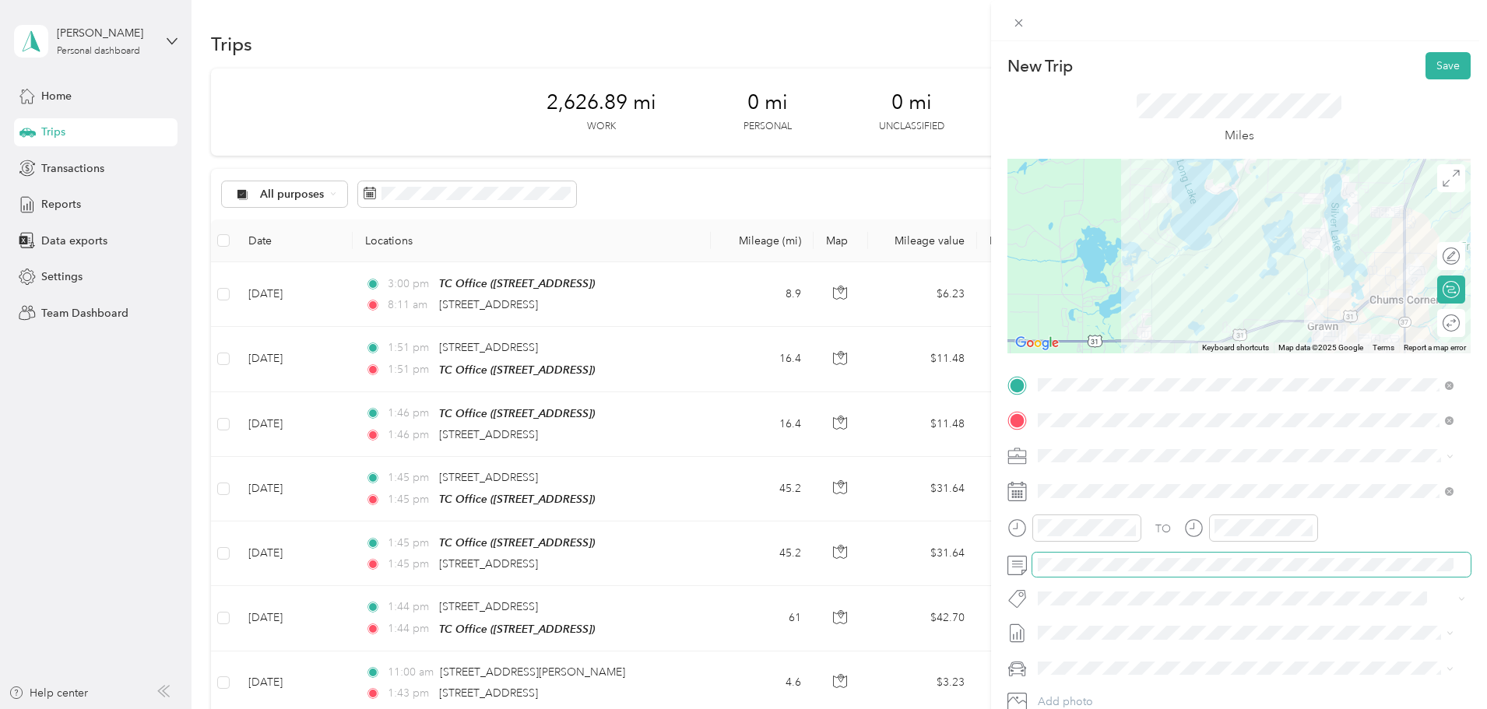
click at [1130, 571] on span at bounding box center [1251, 565] width 438 height 25
click at [1440, 65] on button "Save" at bounding box center [1447, 65] width 45 height 27
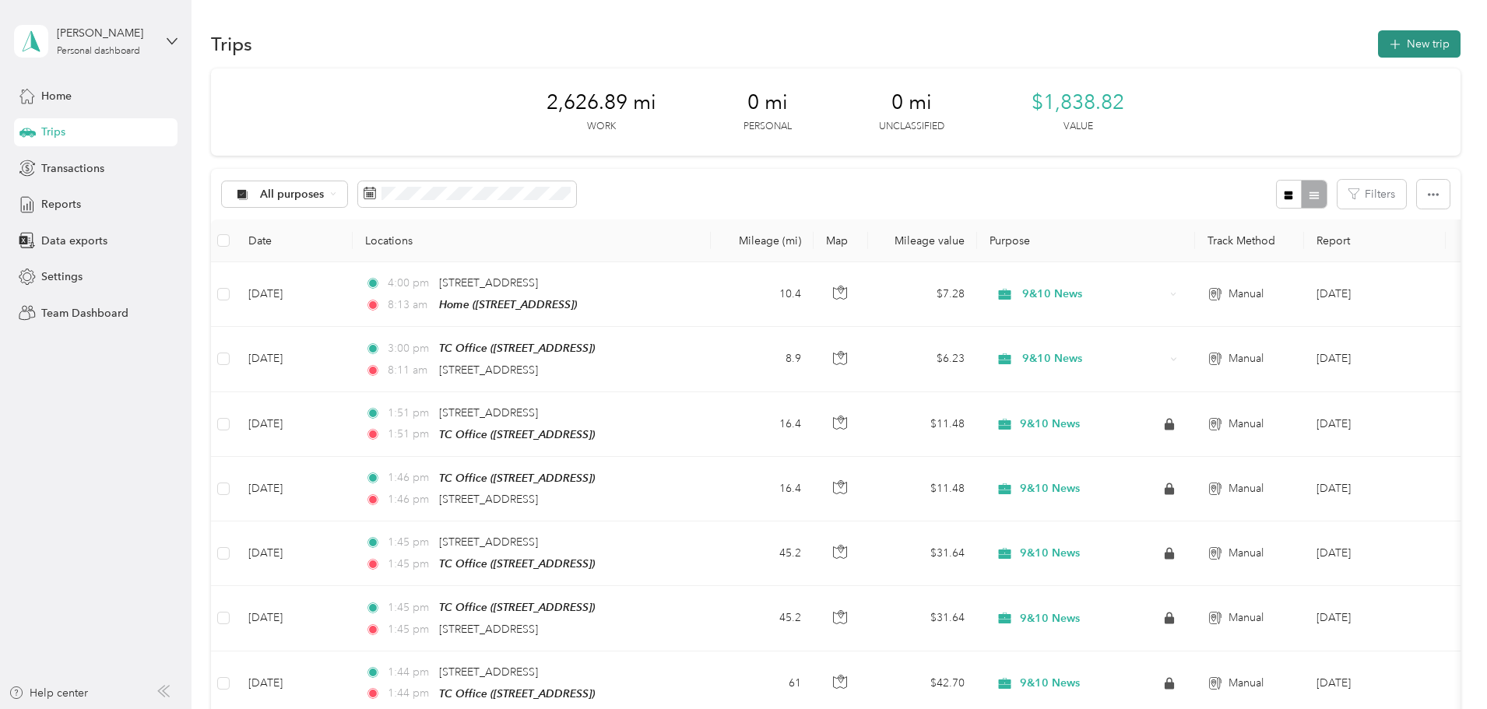
click at [1378, 55] on button "New trip" at bounding box center [1419, 43] width 83 height 27
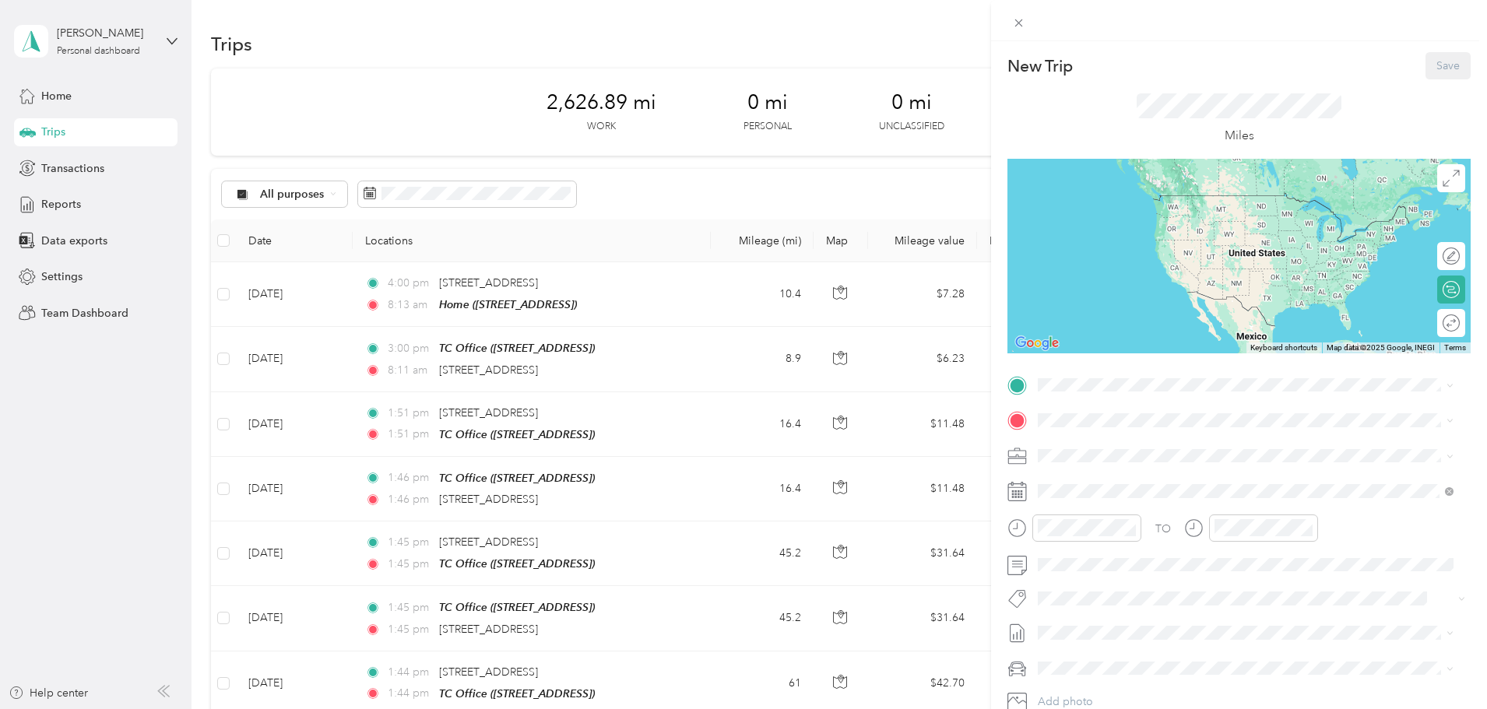
click at [1128, 449] on div "TC Office" at bounding box center [1116, 447] width 99 height 14
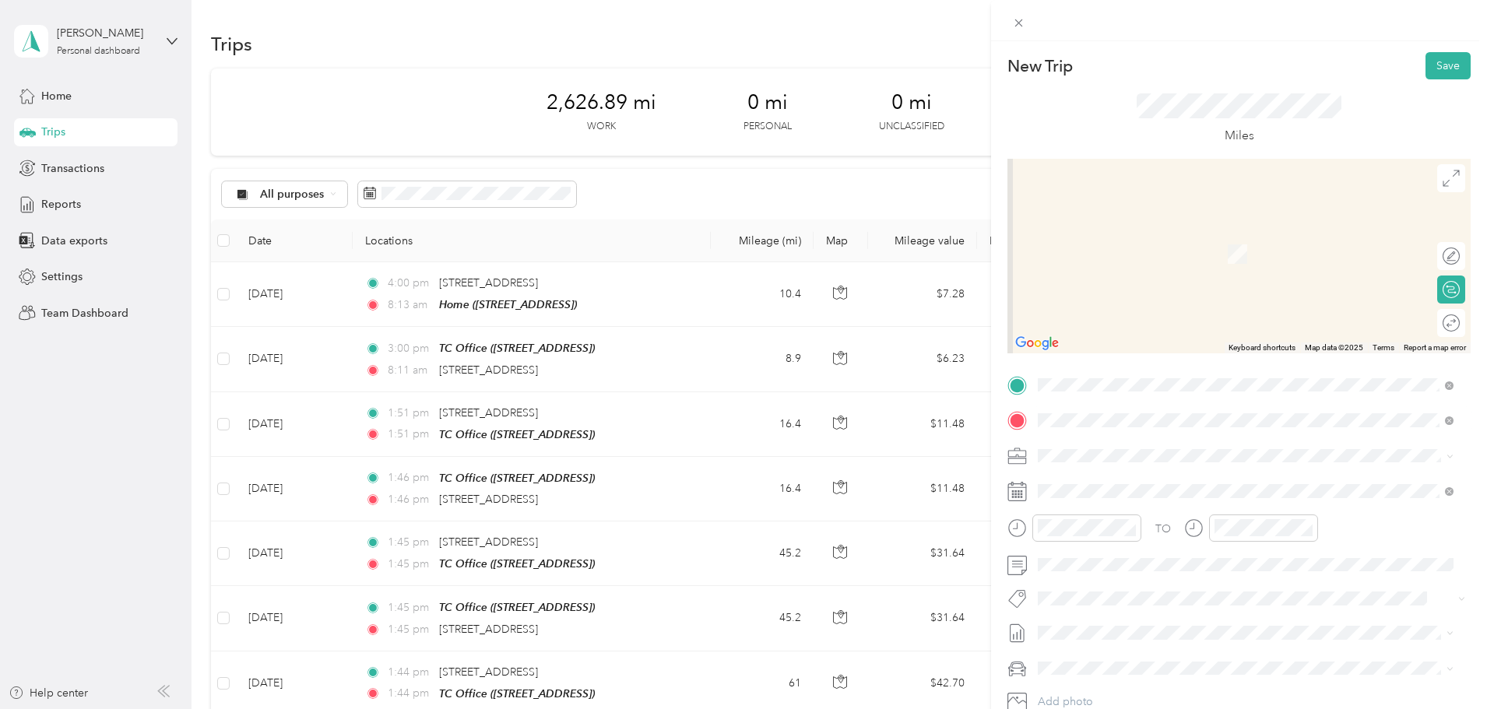
click at [1170, 483] on span "[STREET_ADDRESS][US_STATE]" at bounding box center [1145, 476] width 156 height 14
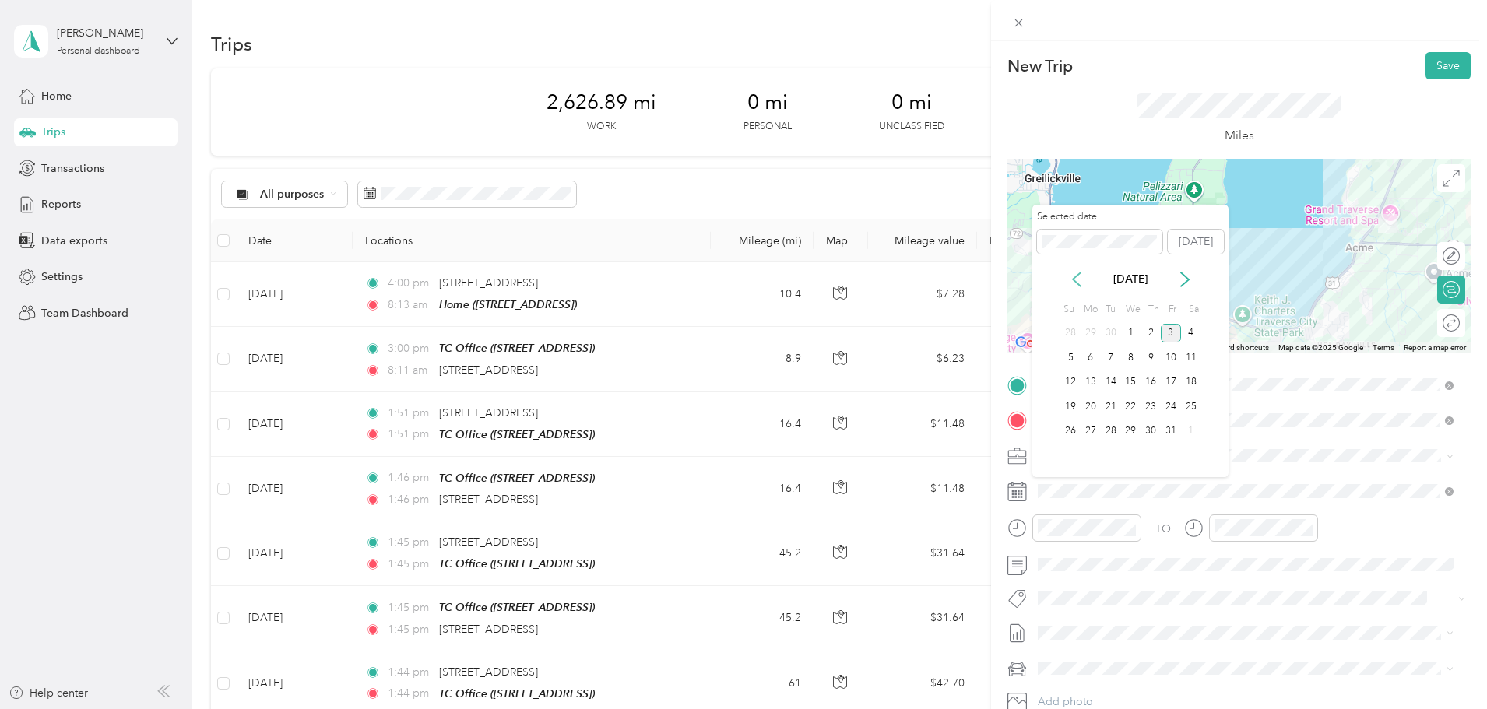
click at [1083, 279] on icon at bounding box center [1077, 280] width 16 height 16
click at [1132, 373] on div "17" at bounding box center [1130, 382] width 20 height 19
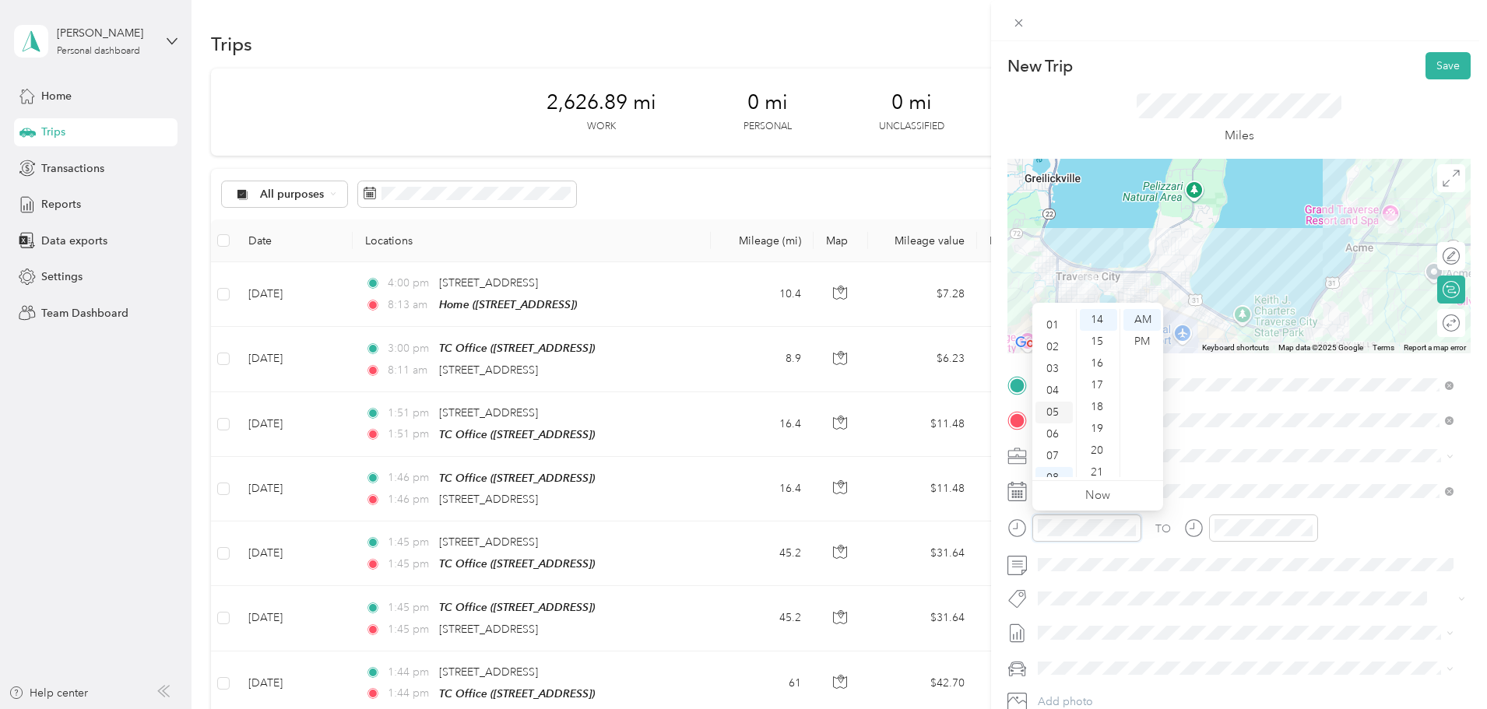
scroll to position [16, 0]
click at [1047, 367] on div "03" at bounding box center [1053, 370] width 37 height 22
click at [1092, 313] on div "00" at bounding box center [1098, 320] width 37 height 22
click at [1144, 340] on div "PM" at bounding box center [1141, 342] width 37 height 22
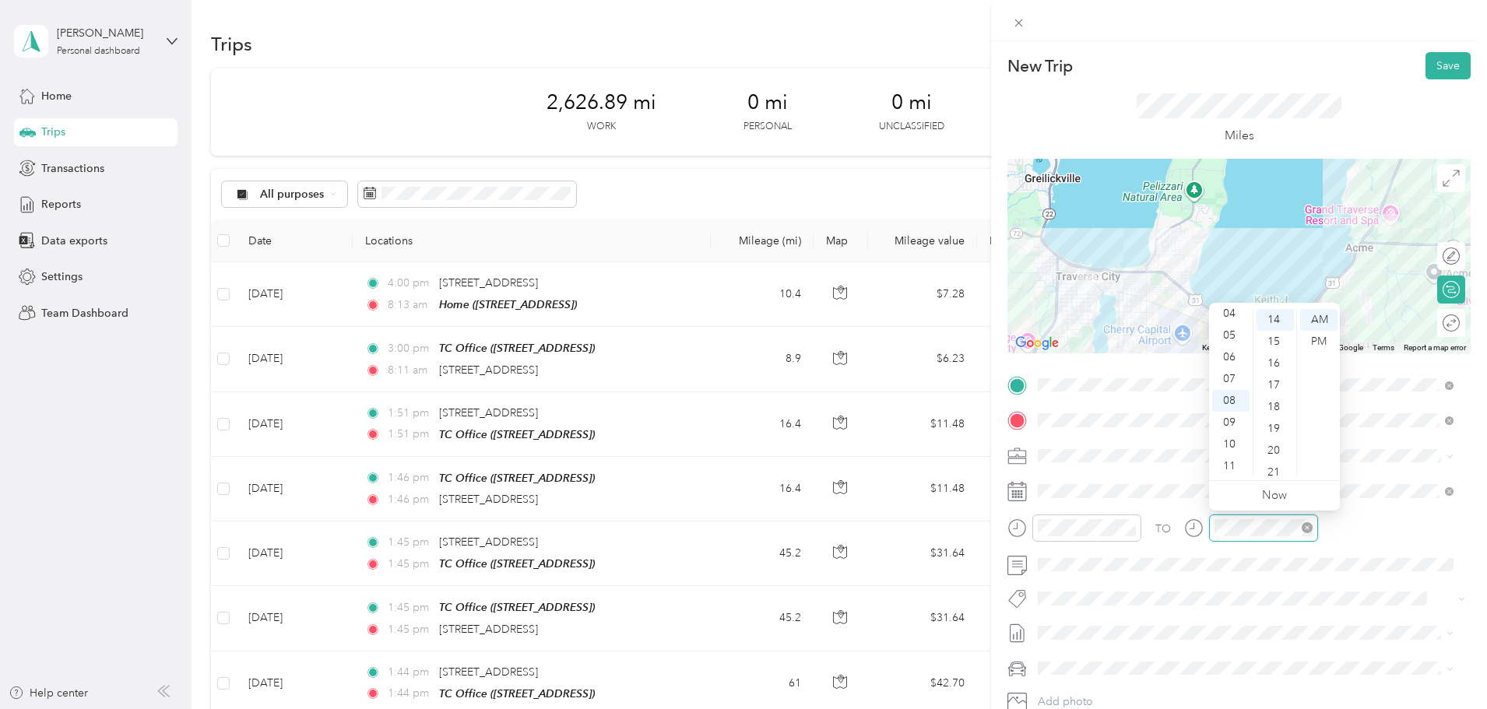
scroll to position [305, 0]
click at [1228, 305] on div "12 01 02 03 04 05 06 07 08 09 10 11 00 01 02 03 04 05 06 07 08 09 10 11 12 13 1…" at bounding box center [1274, 391] width 131 height 177
click at [1231, 314] on div "04" at bounding box center [1230, 314] width 37 height 22
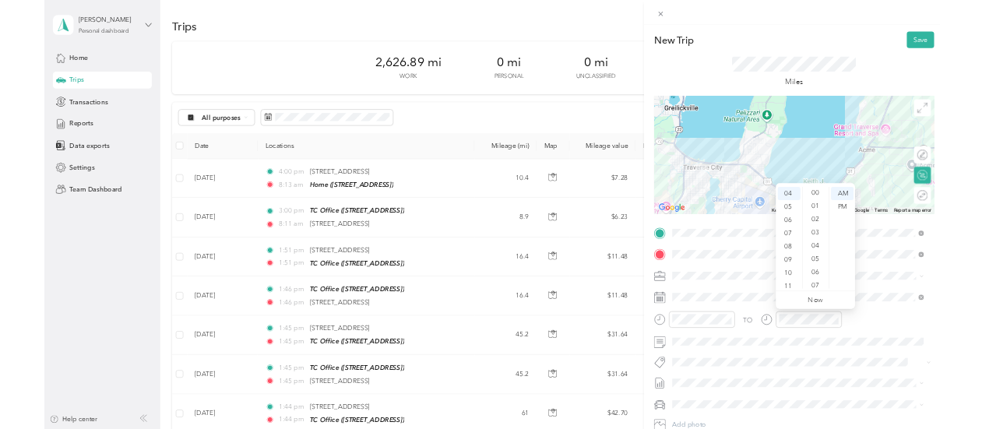
scroll to position [0, 0]
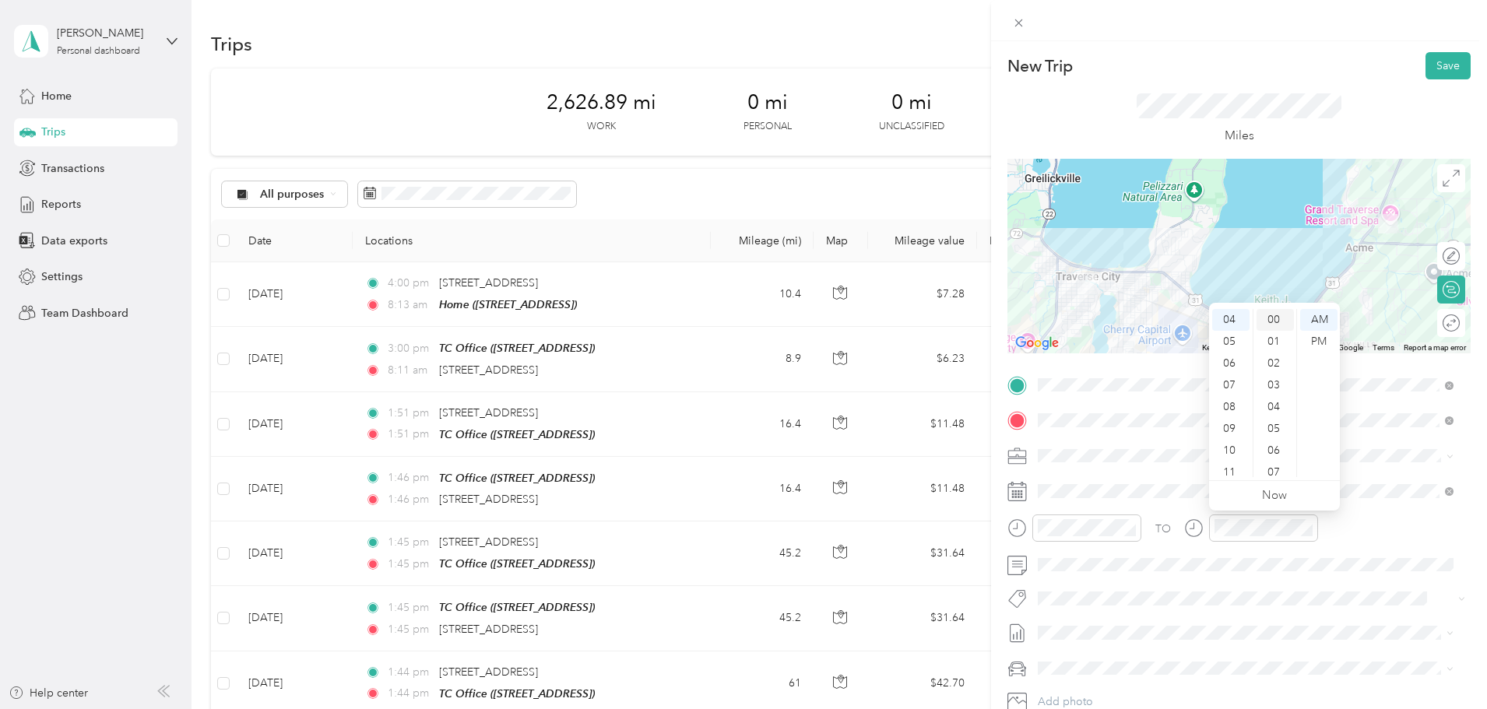
click at [1270, 318] on div "00" at bounding box center [1274, 320] width 37 height 22
click at [1310, 332] on div "PM" at bounding box center [1318, 342] width 37 height 22
